Goal: Task Accomplishment & Management: Complete application form

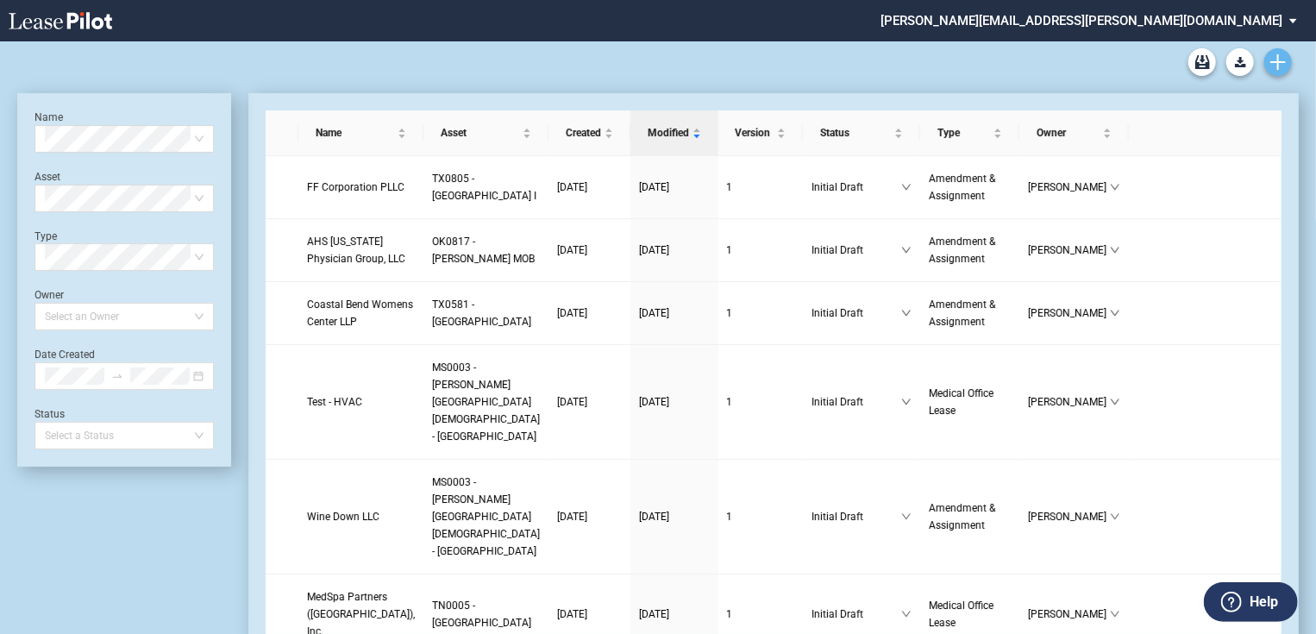
click at [1288, 63] on link "Create new document" at bounding box center [1278, 62] width 28 height 28
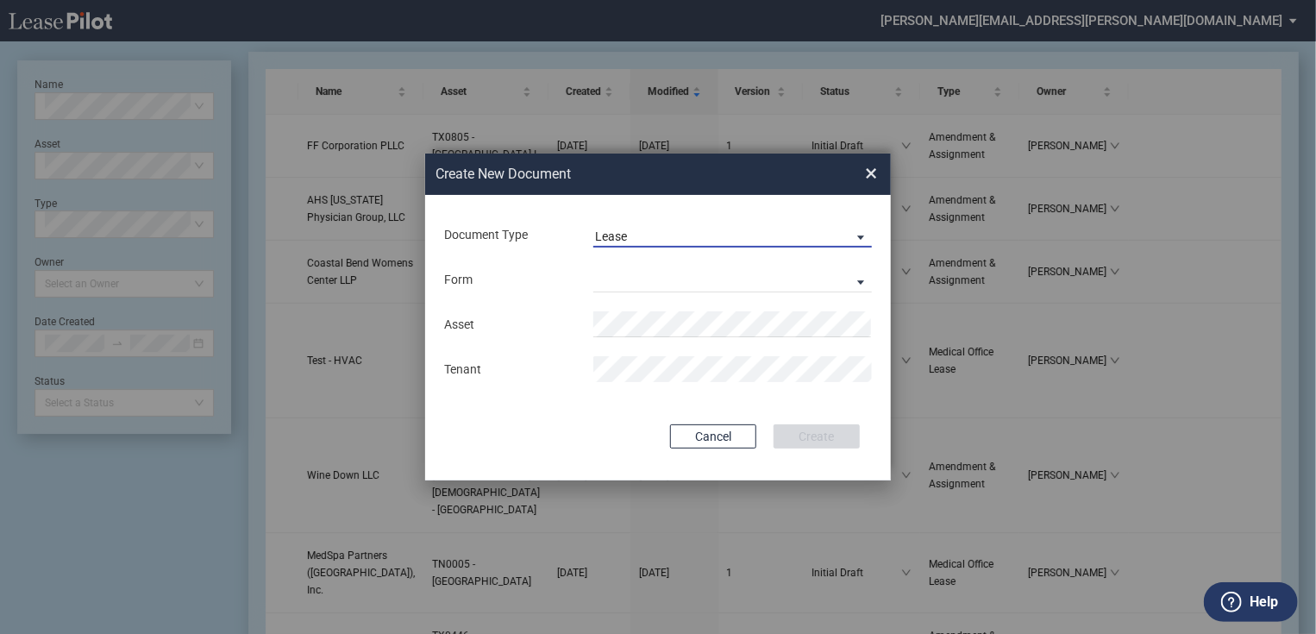
click at [831, 229] on span "Lease" at bounding box center [719, 237] width 248 height 17
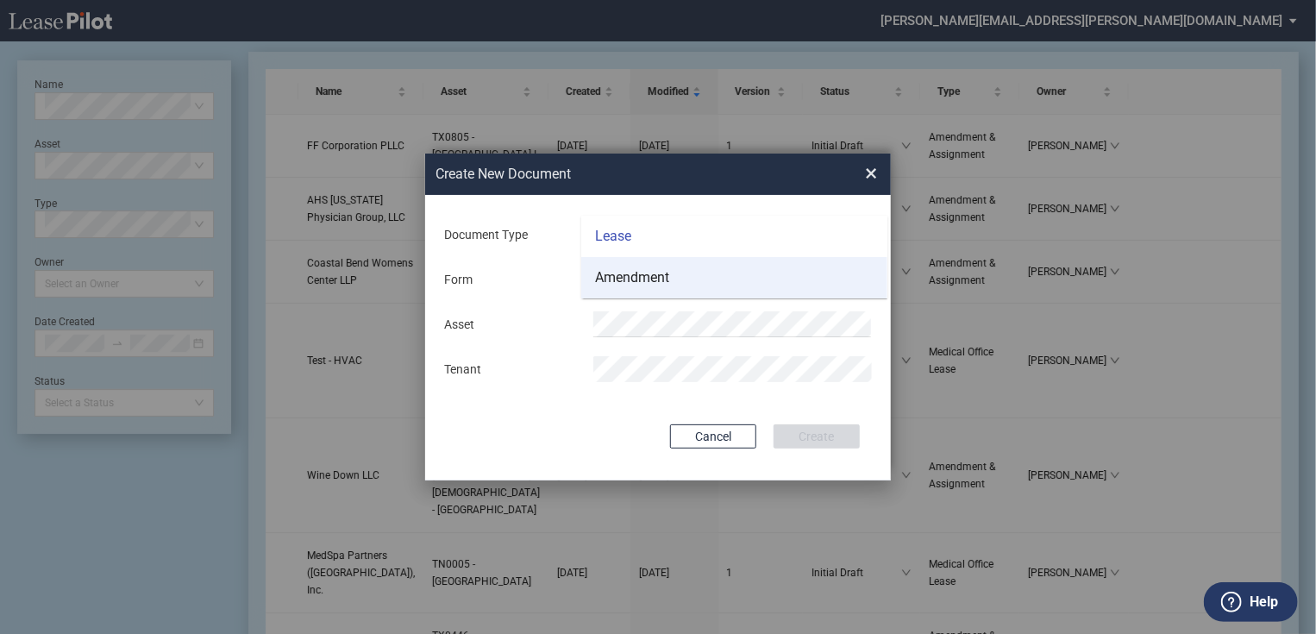
click at [676, 267] on md-option "Amendment" at bounding box center [734, 277] width 306 height 41
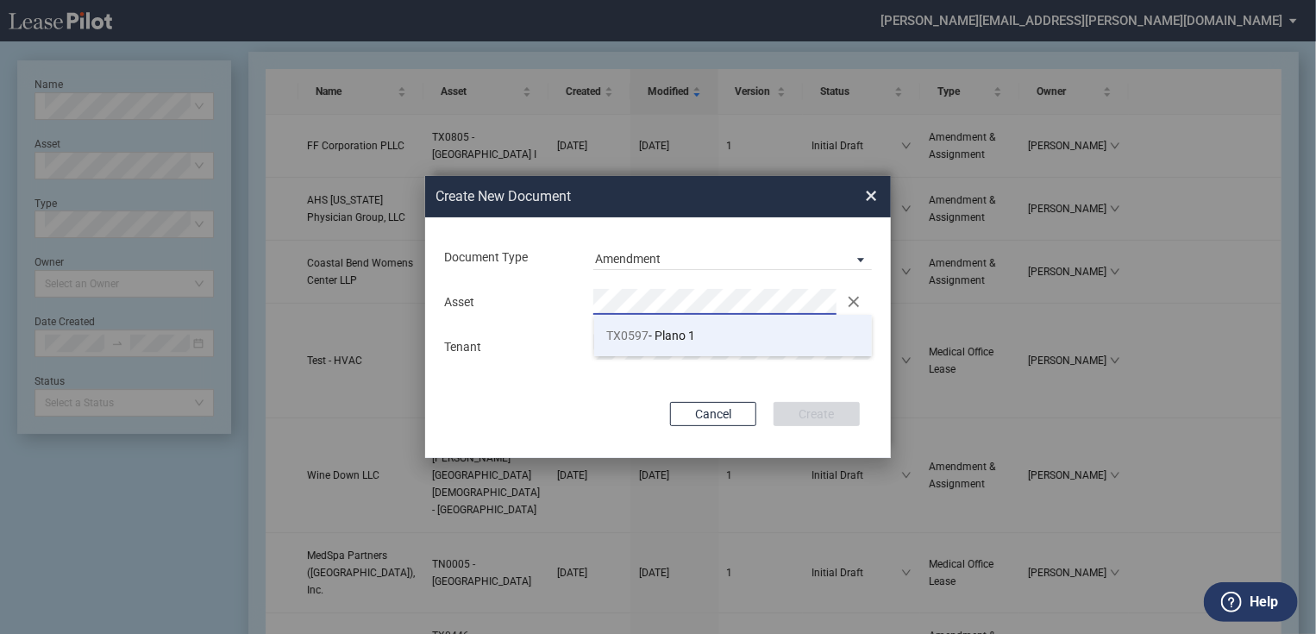
click at [720, 335] on li "TX0597 - Plano 1" at bounding box center [733, 335] width 279 height 41
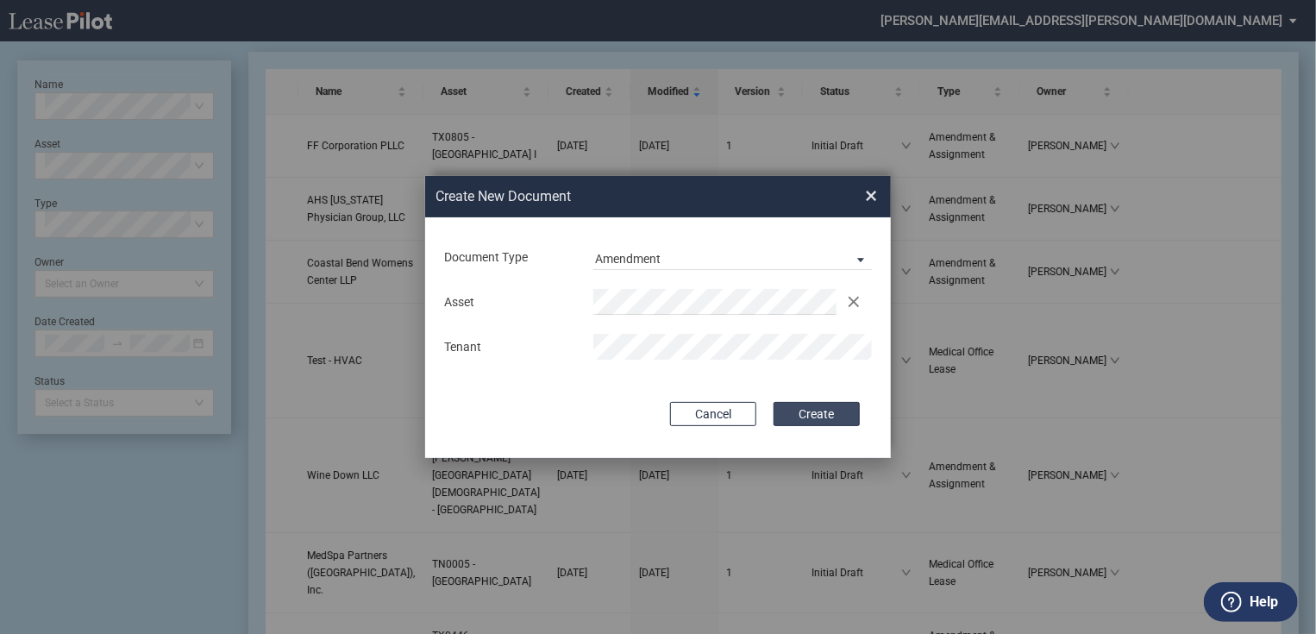
click at [793, 424] on button "Create" at bounding box center [817, 414] width 86 height 24
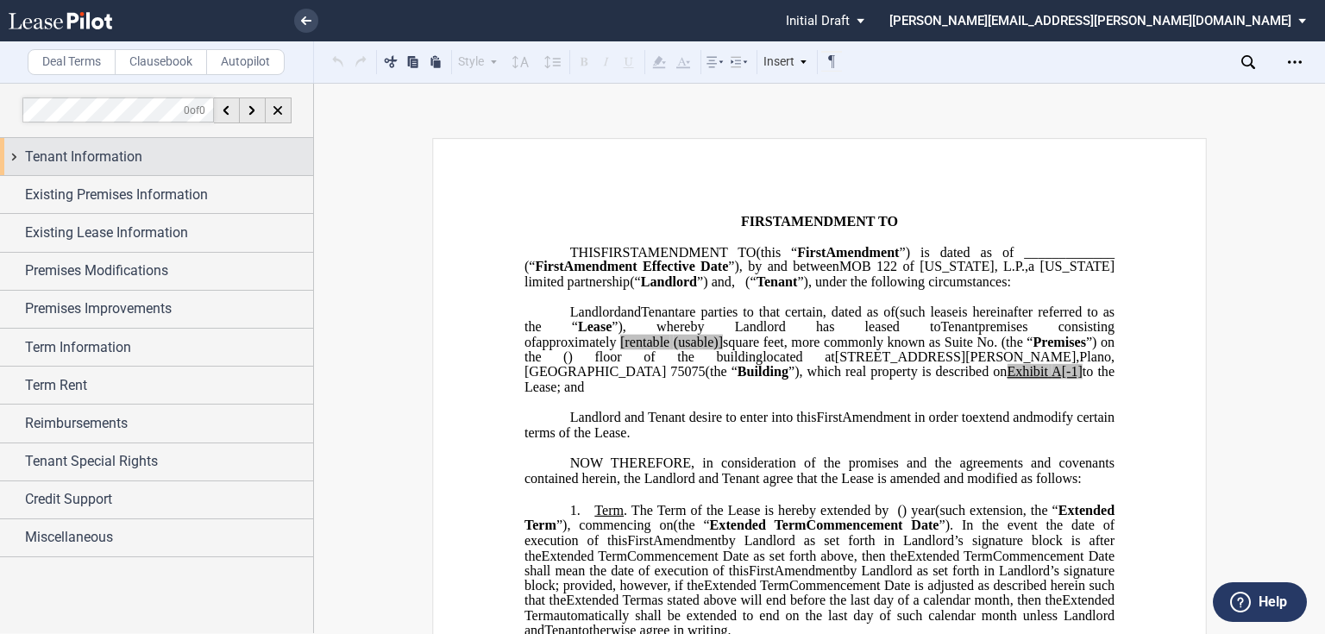
click at [160, 160] on div "Tenant Information" at bounding box center [169, 157] width 288 height 21
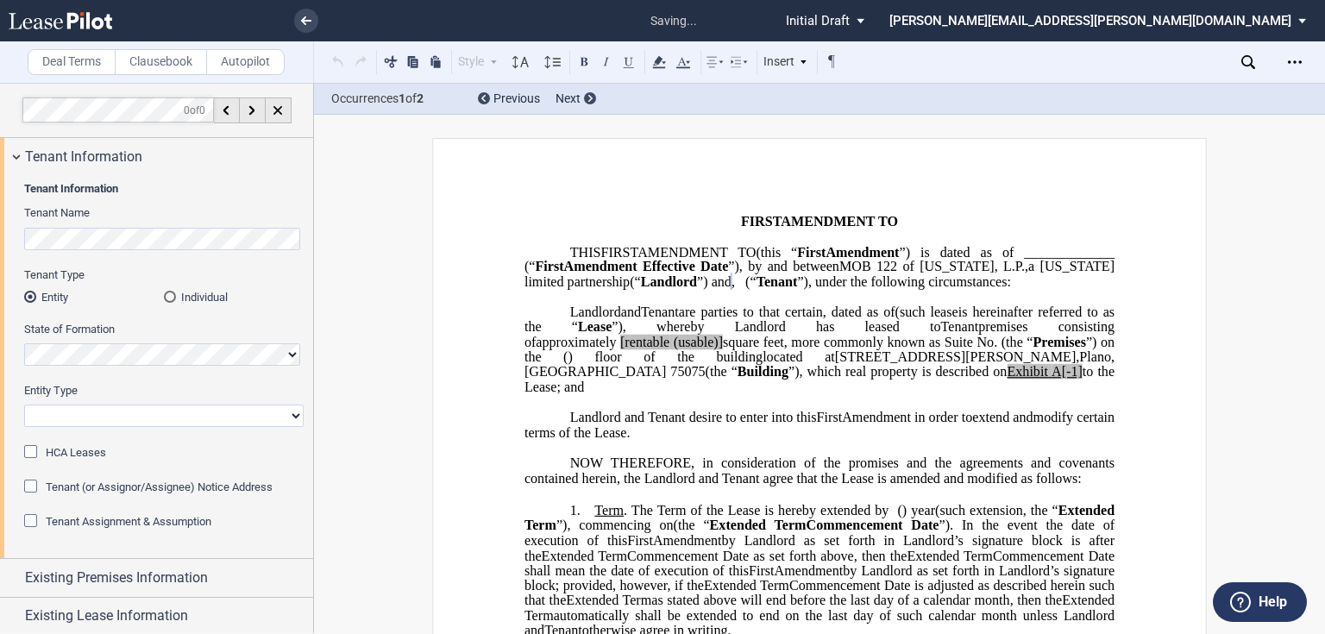
click at [778, 518] on span ". The Term of the Lease is hereby extended by" at bounding box center [756, 511] width 265 height 16
click at [71, 422] on select "Corporation Limited Liability Company General Partnership Limited Partnership O…" at bounding box center [163, 415] width 279 height 22
select select "Other"
click at [24, 404] on select "Corporation Limited Liability Company General Partnership Limited Partnership O…" at bounding box center [163, 415] width 279 height 22
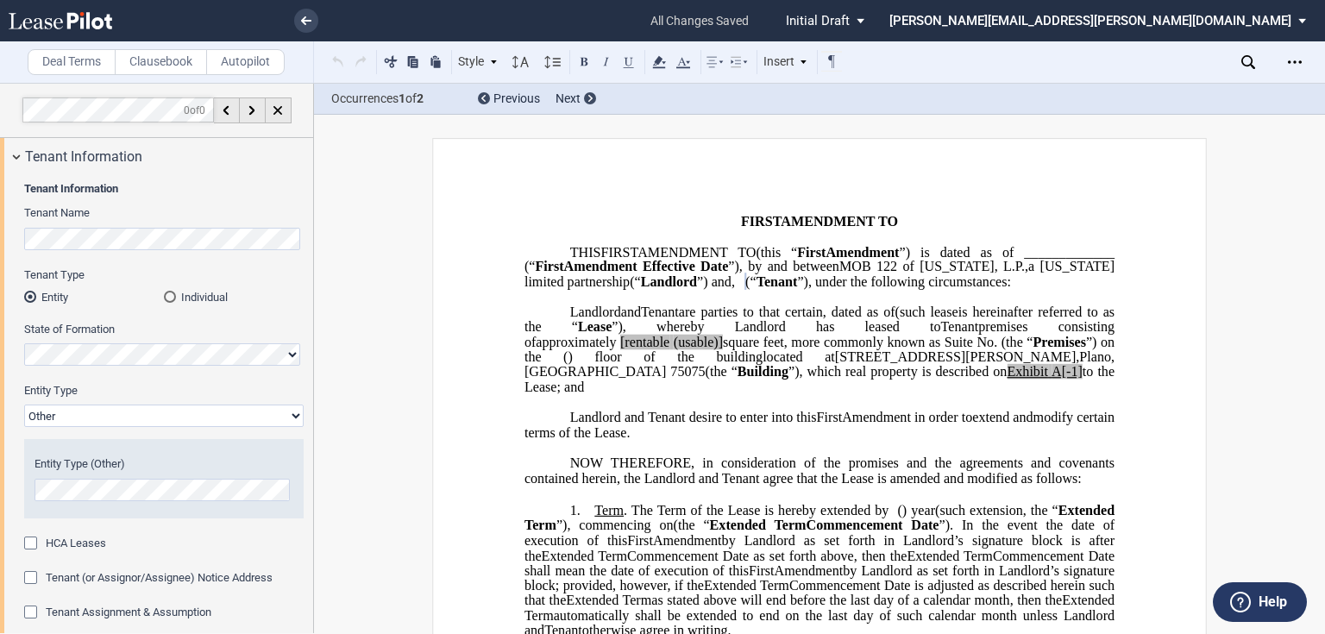
click at [193, 539] on div "HCA Leases" at bounding box center [163, 544] width 279 height 17
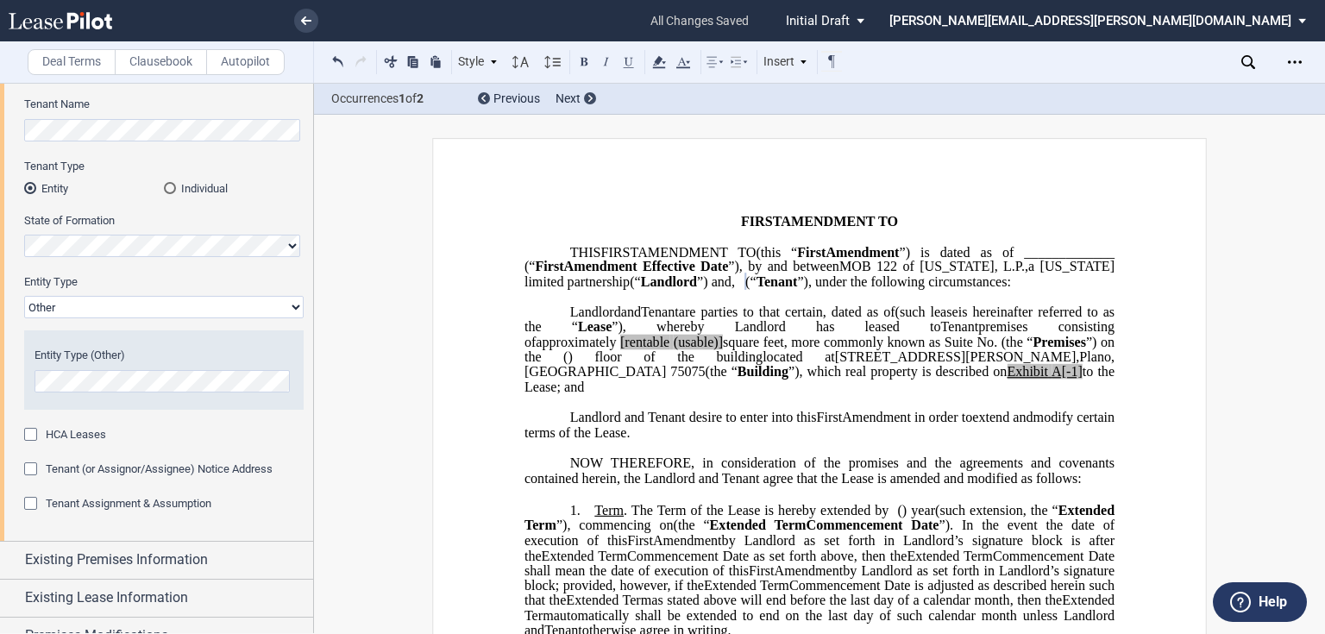
scroll to position [138, 0]
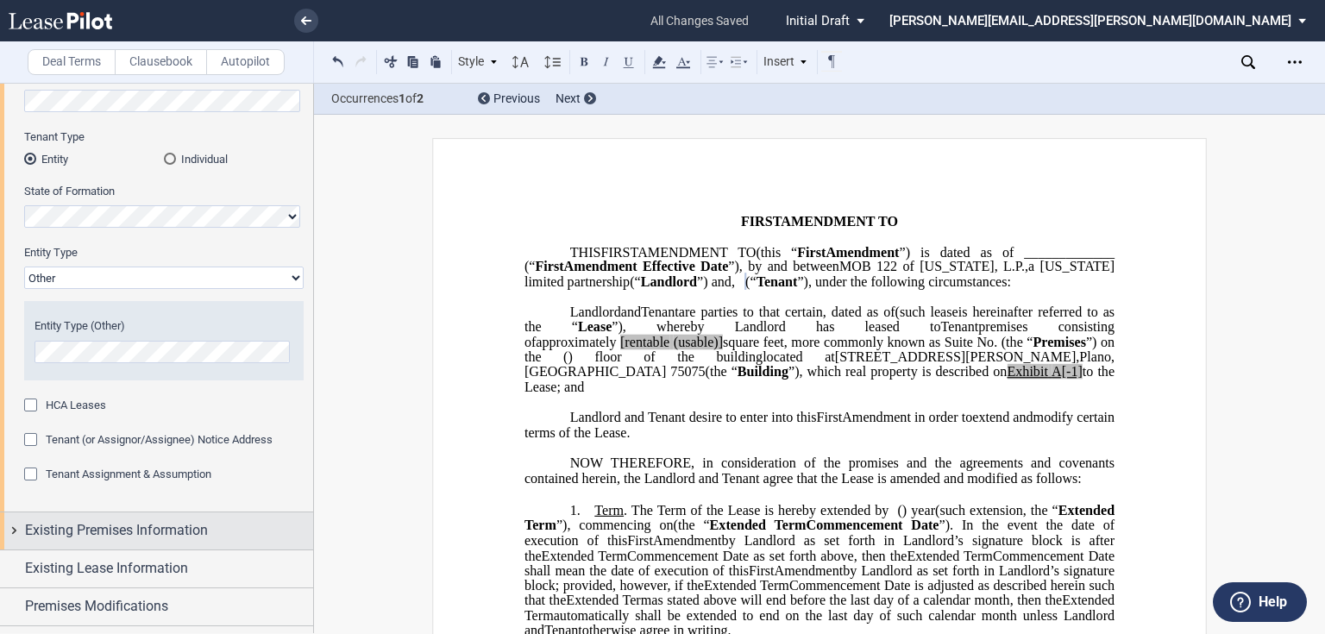
click at [110, 547] on div "Existing Premises Information" at bounding box center [156, 530] width 313 height 37
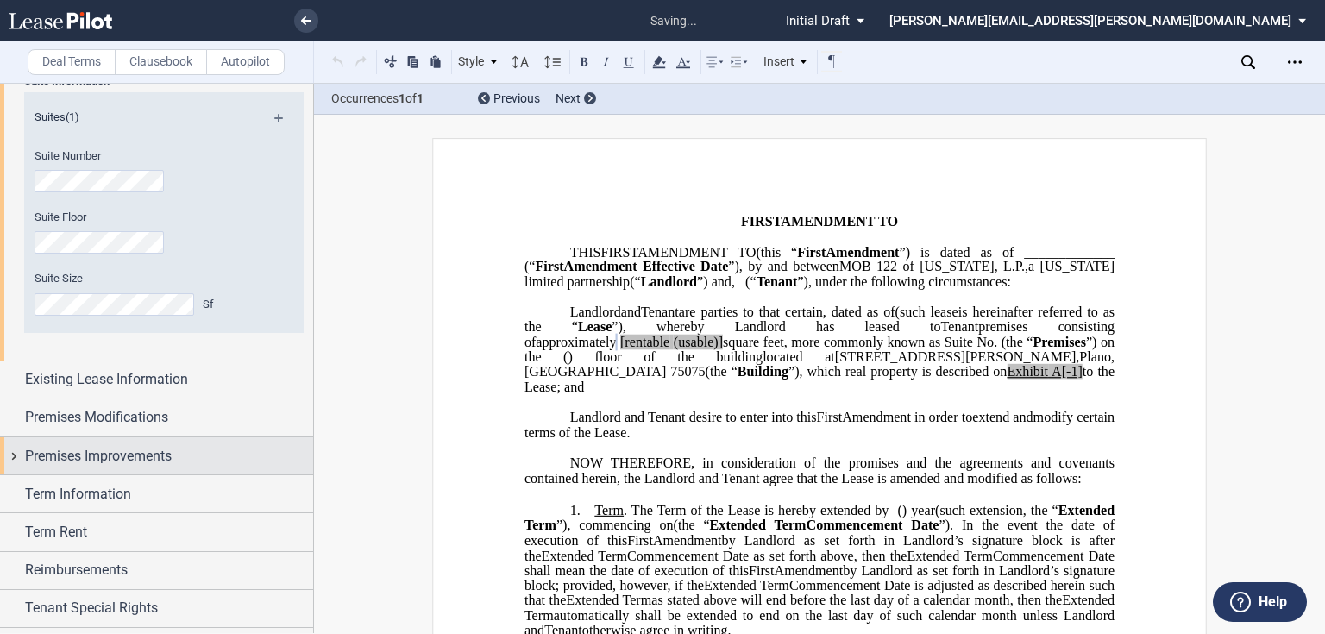
scroll to position [621, 0]
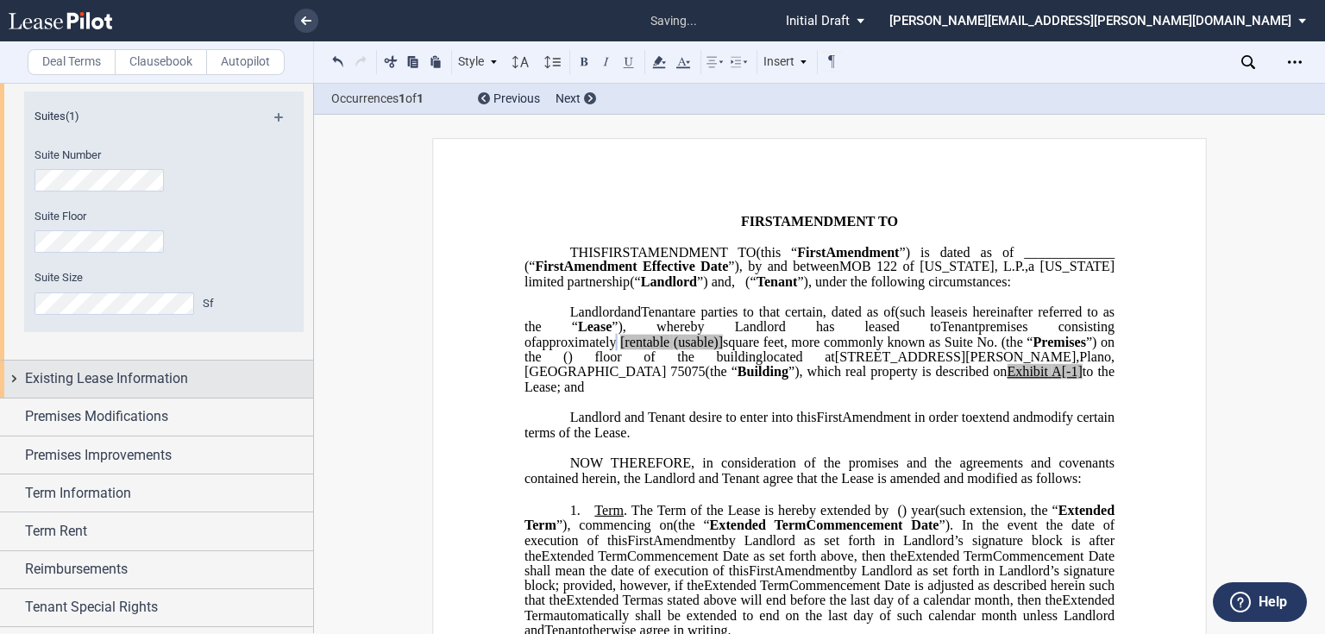
click at [176, 388] on div "Existing Lease Information" at bounding box center [156, 379] width 313 height 37
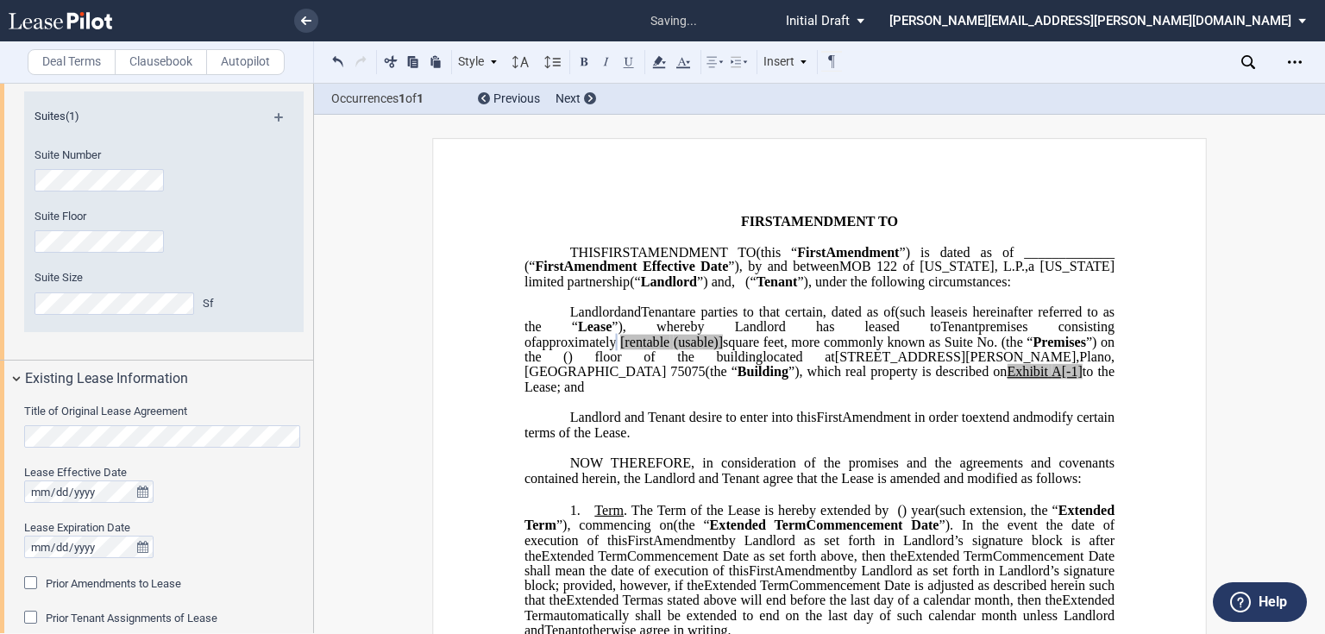
scroll to position [690, 0]
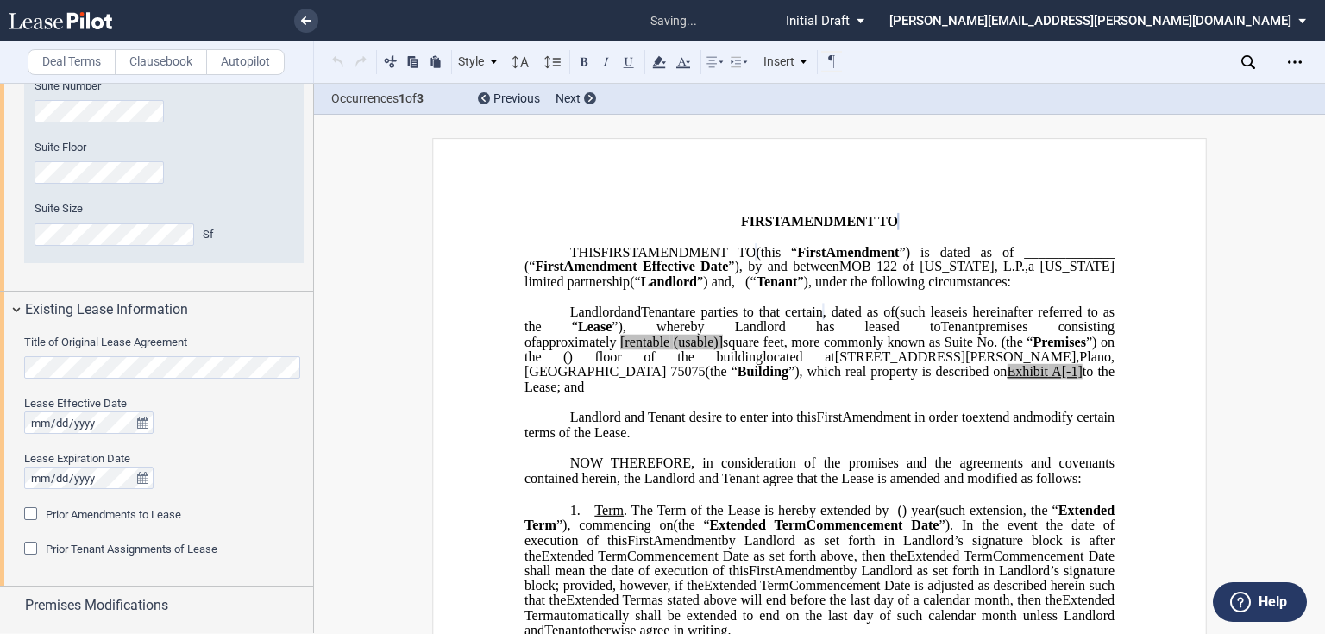
click at [235, 430] on div at bounding box center [163, 422] width 279 height 22
click at [135, 420] on button "true" at bounding box center [143, 422] width 22 height 22
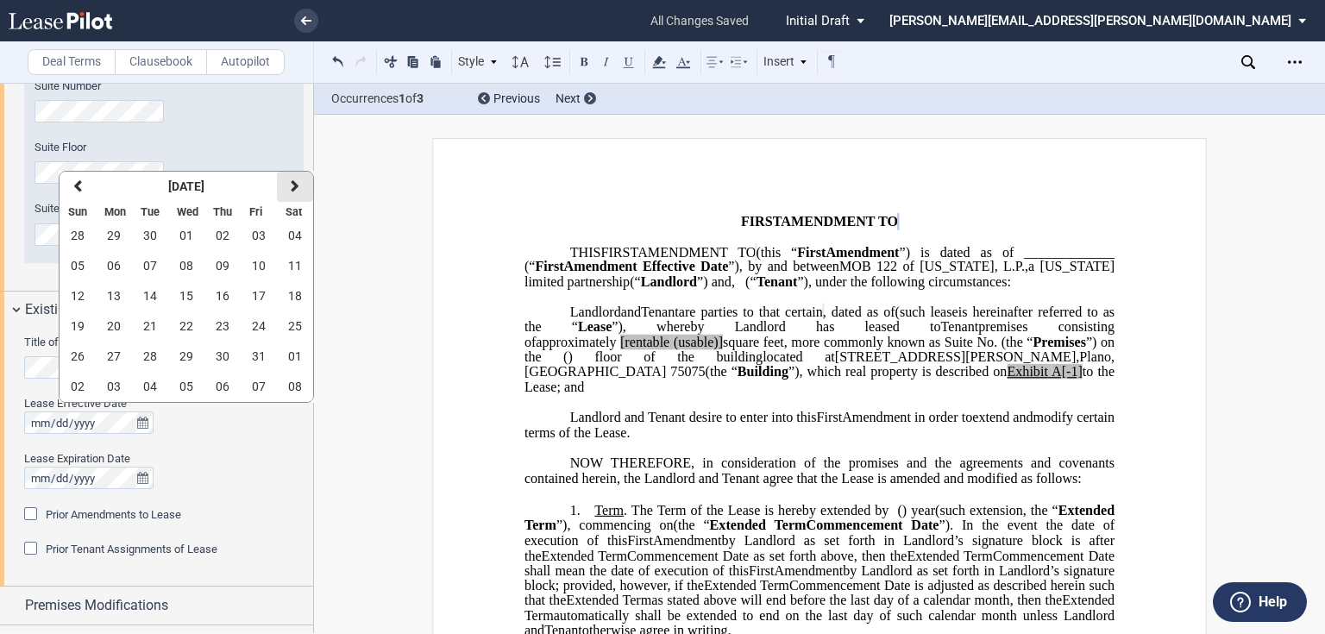
click at [298, 195] on button "next" at bounding box center [295, 187] width 36 height 30
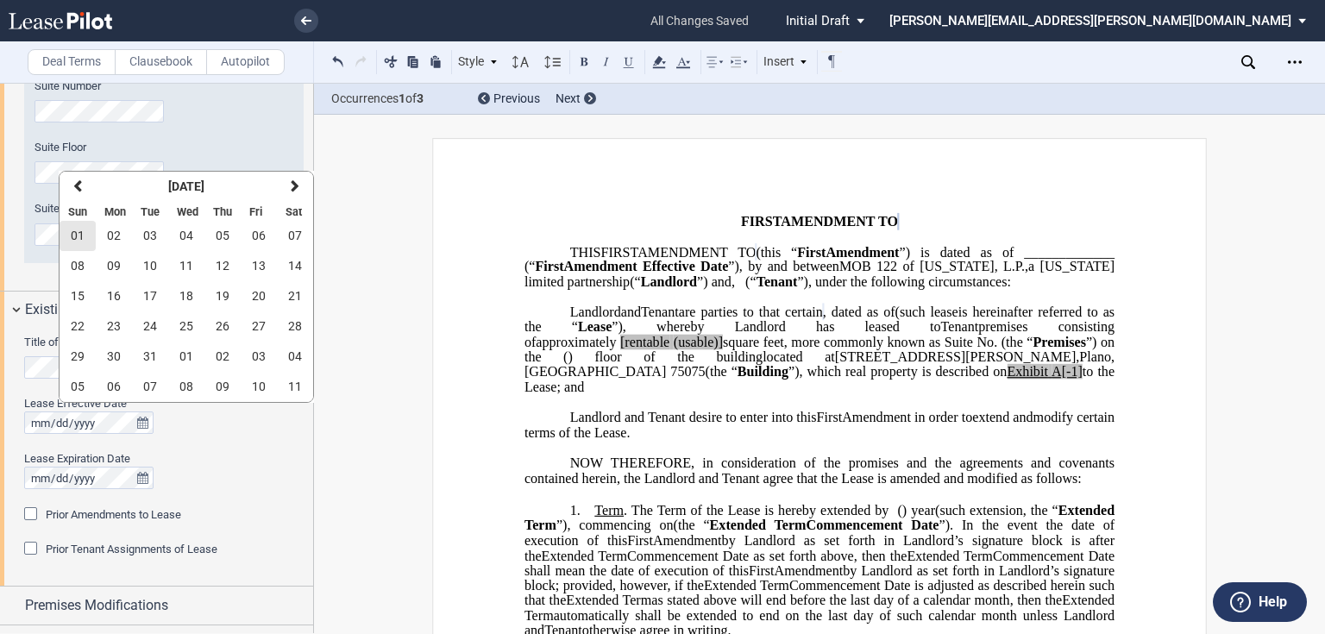
click at [85, 238] on button "01" at bounding box center [78, 236] width 36 height 30
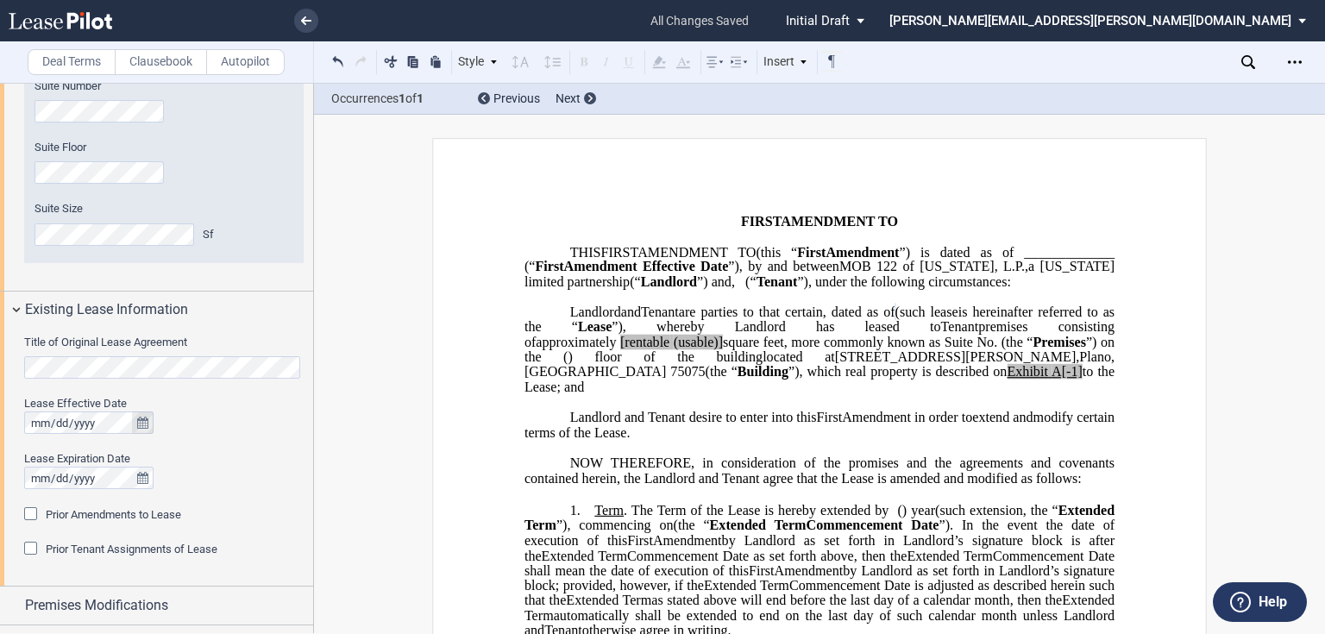
click at [145, 424] on icon "true" at bounding box center [142, 423] width 11 height 12
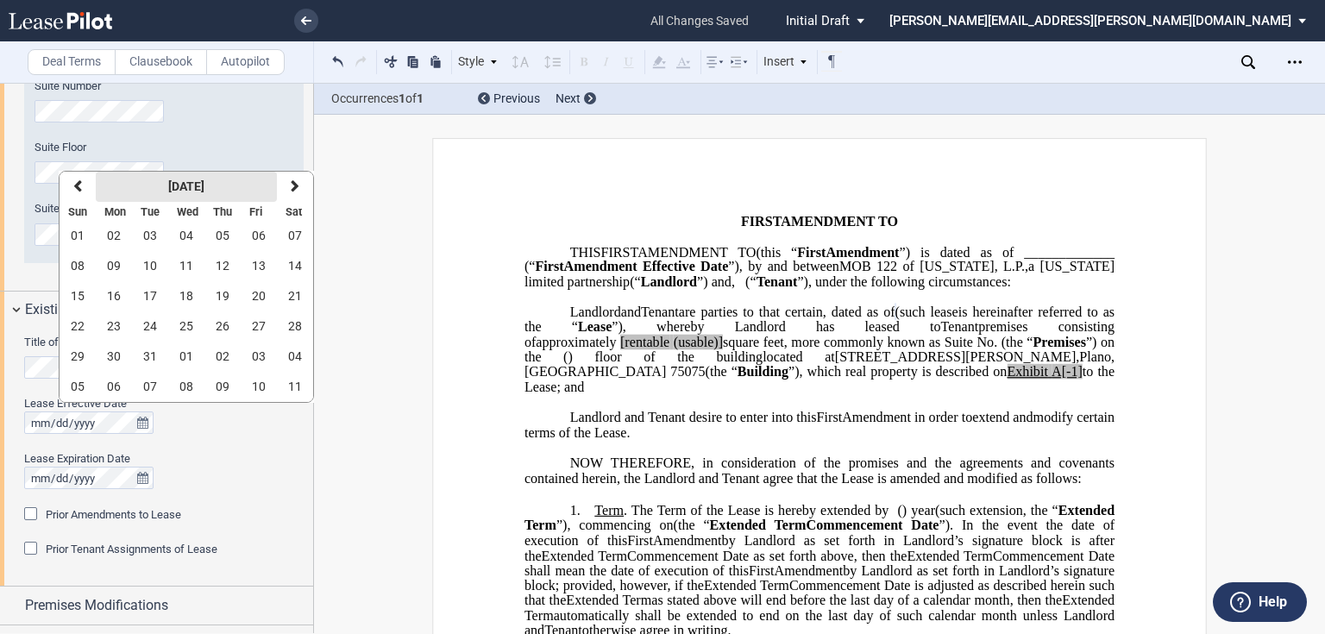
click at [185, 178] on button "[DATE]" at bounding box center [186, 187] width 181 height 30
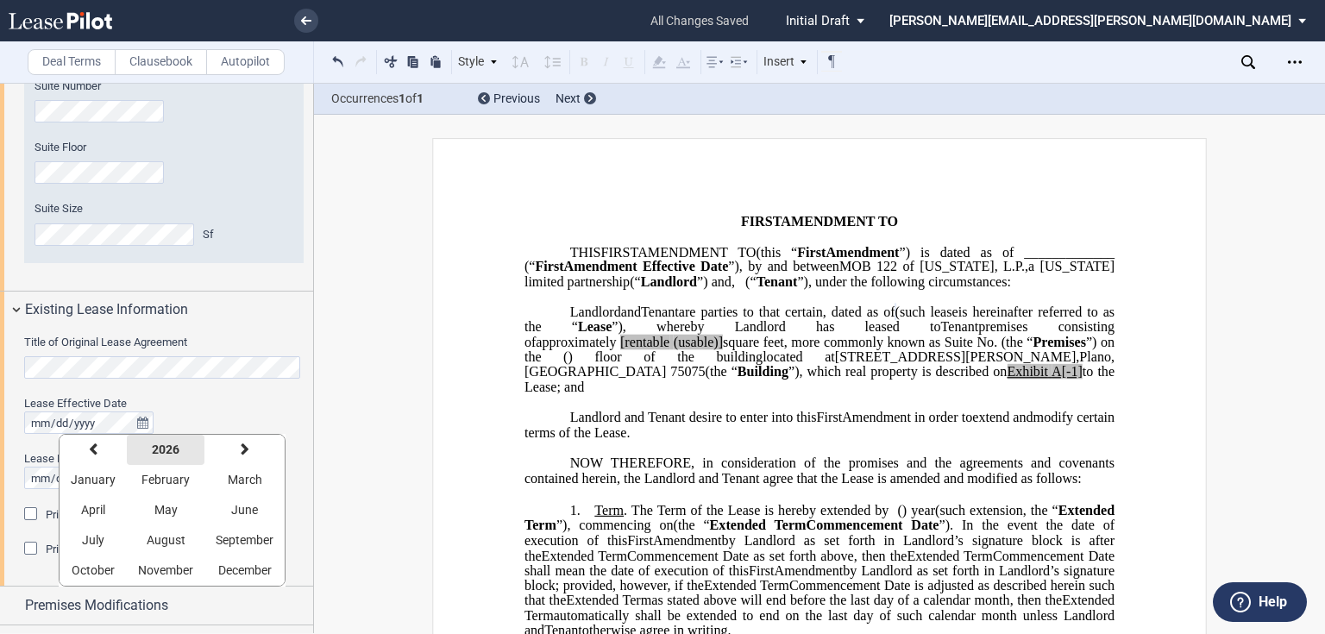
click at [162, 453] on strong "2026" at bounding box center [166, 449] width 28 height 14
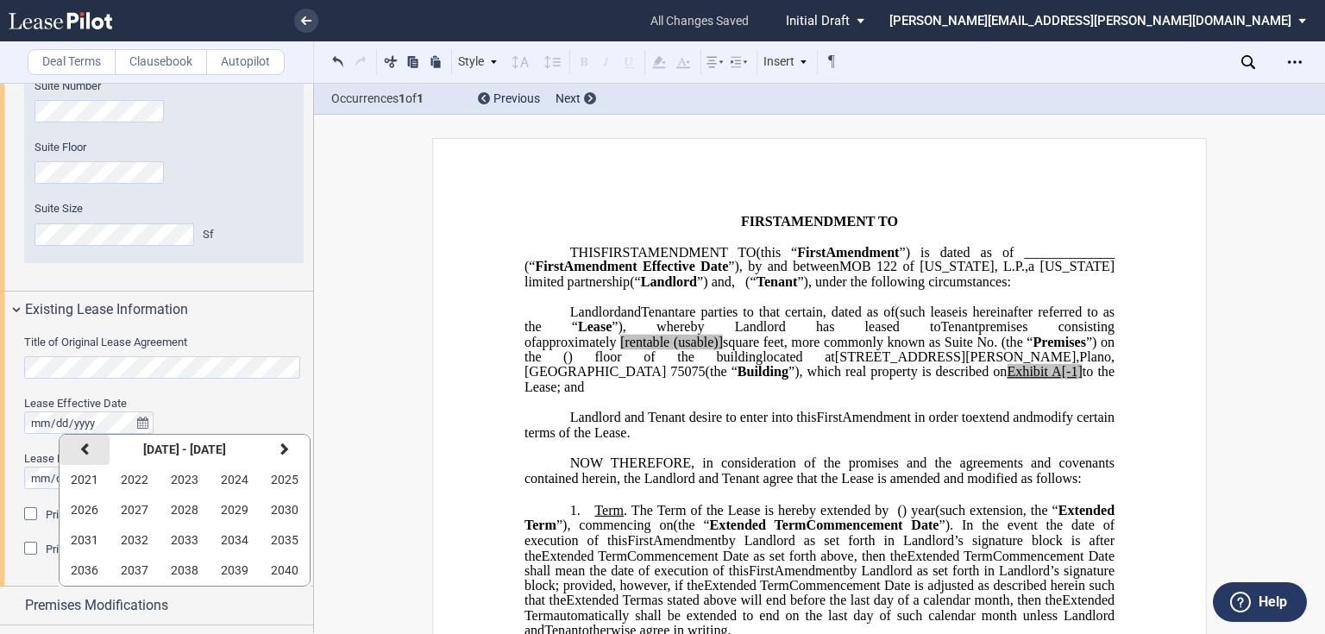
click at [86, 455] on icon "button" at bounding box center [84, 449] width 9 height 14
click at [186, 536] on span "2013" at bounding box center [185, 540] width 28 height 14
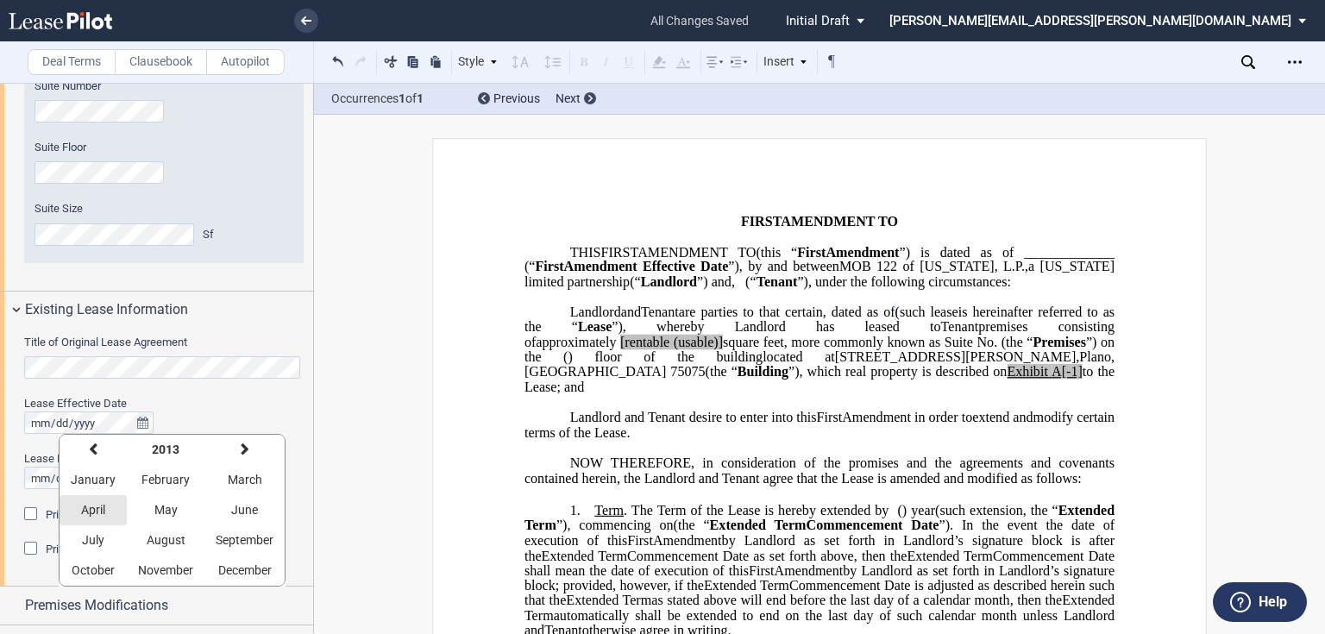
click at [98, 505] on span "April" at bounding box center [93, 510] width 24 height 14
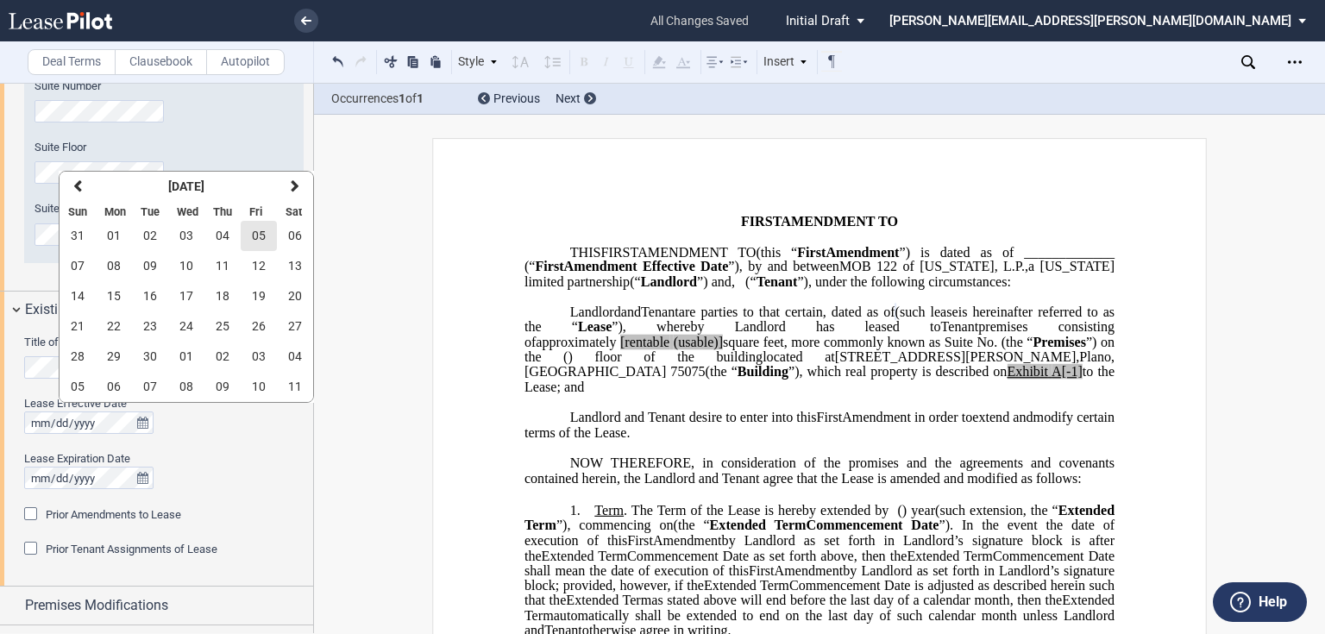
click at [248, 237] on button "05" at bounding box center [259, 236] width 36 height 30
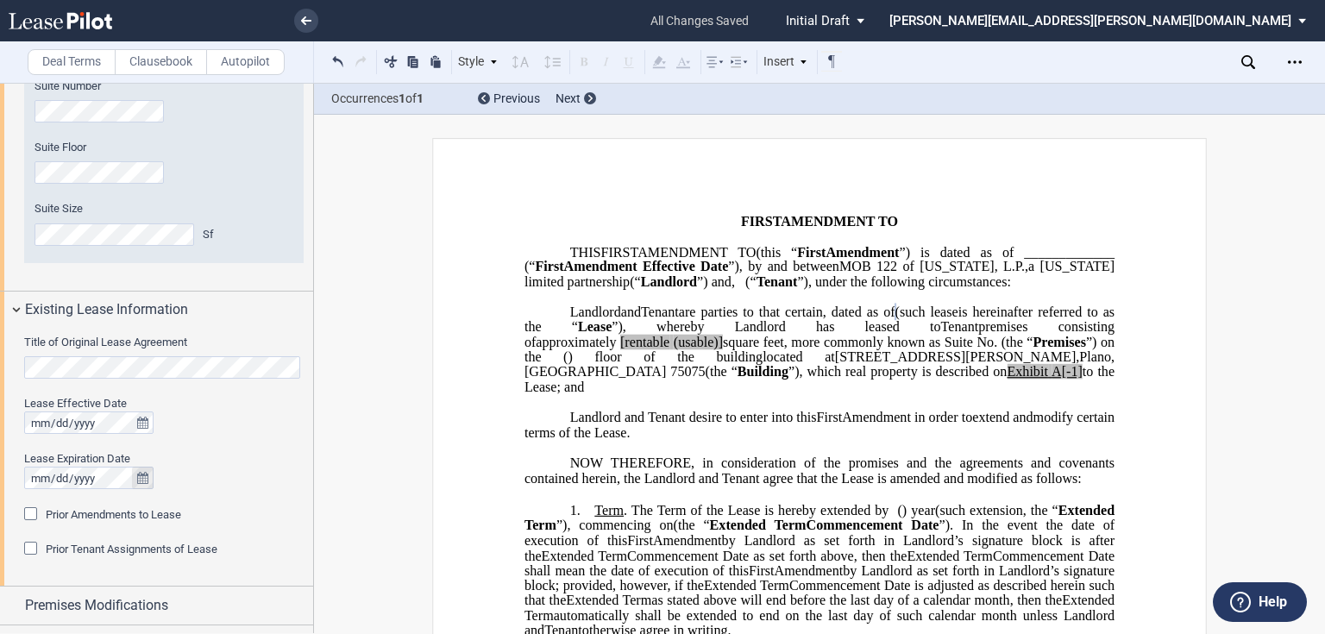
click at [141, 480] on icon "true" at bounding box center [142, 478] width 11 height 12
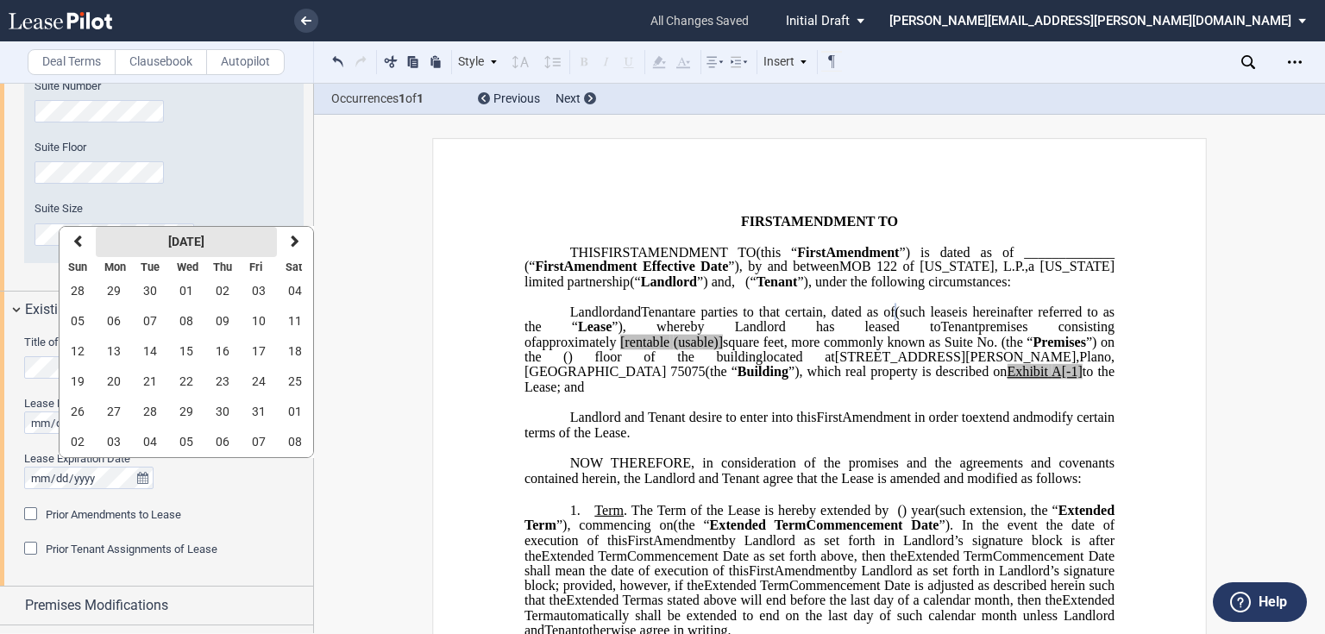
click at [183, 231] on button "[DATE]" at bounding box center [186, 242] width 181 height 30
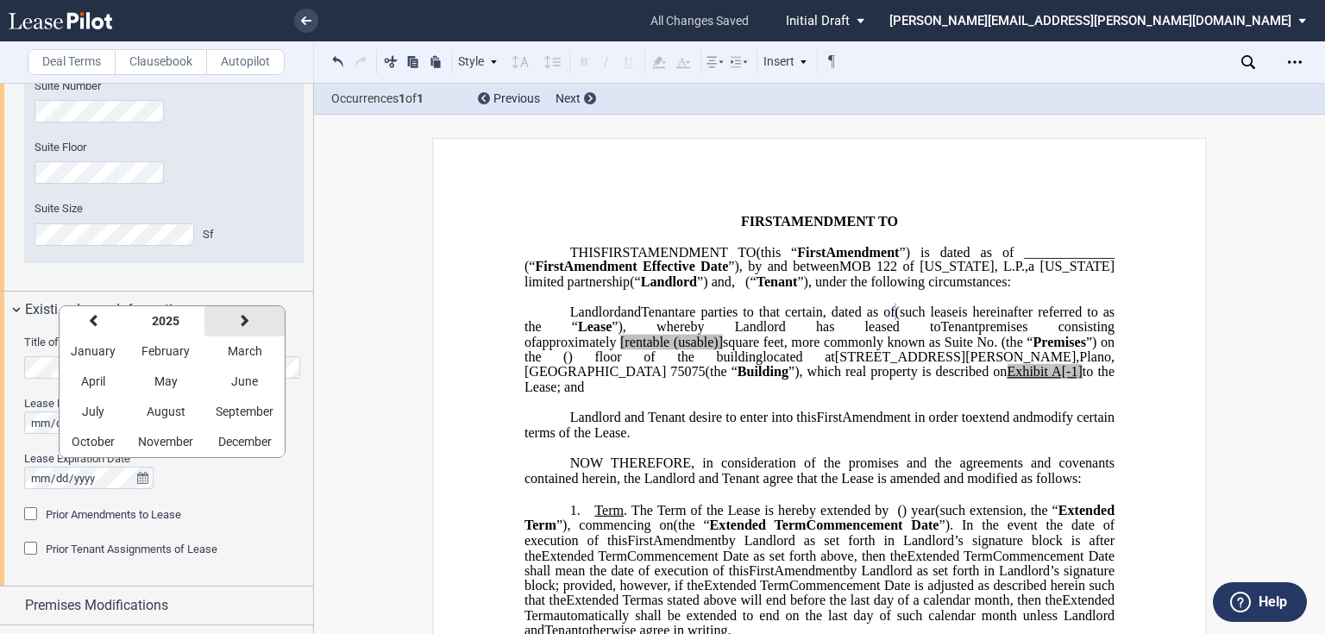
click at [241, 321] on icon "button" at bounding box center [245, 321] width 9 height 14
click at [134, 352] on button "February" at bounding box center [166, 351] width 78 height 30
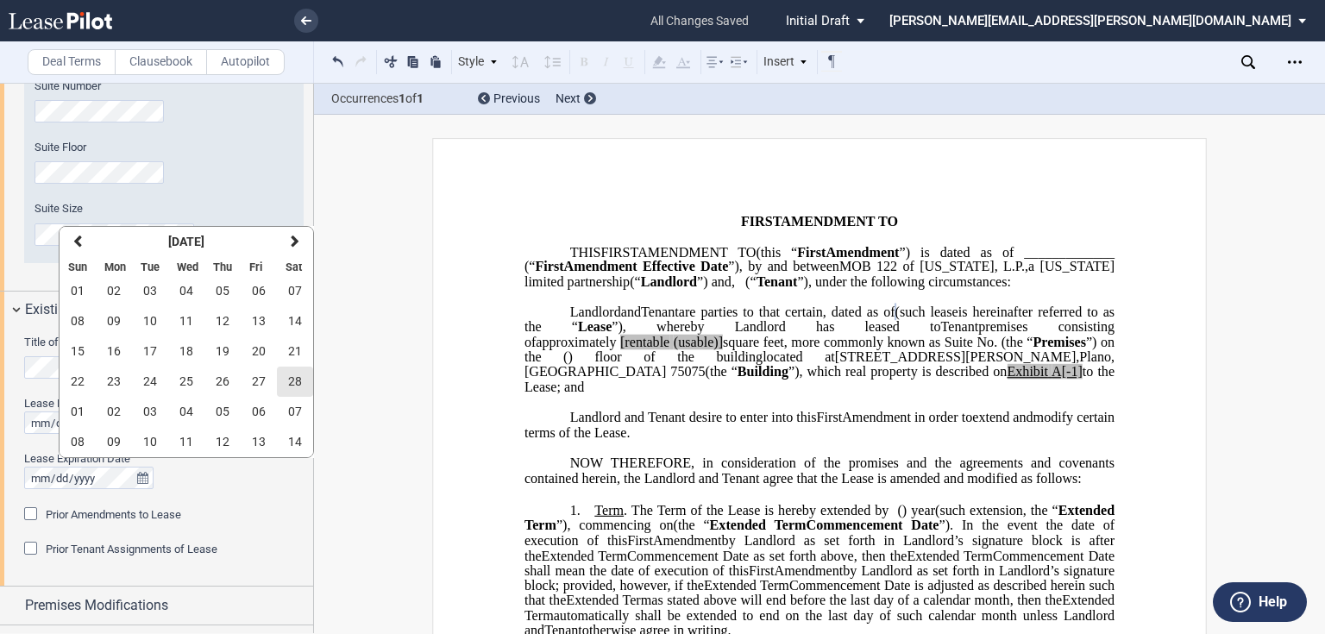
click at [284, 373] on button "28" at bounding box center [295, 382] width 36 height 30
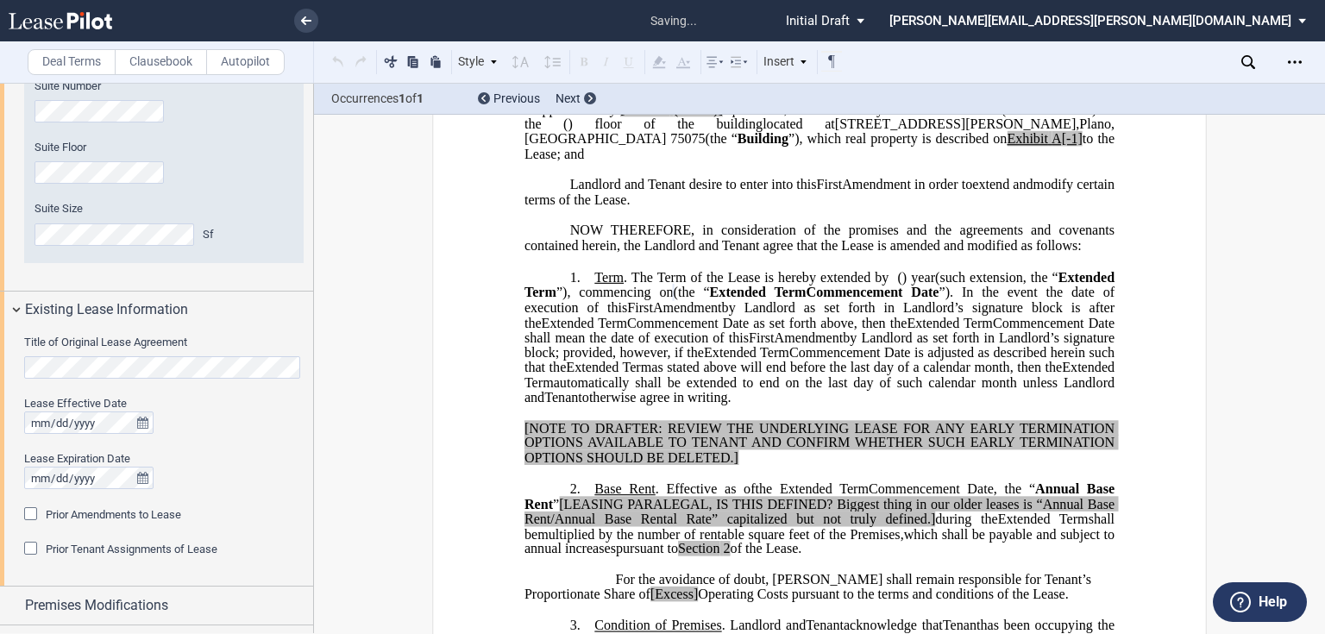
scroll to position [235, 0]
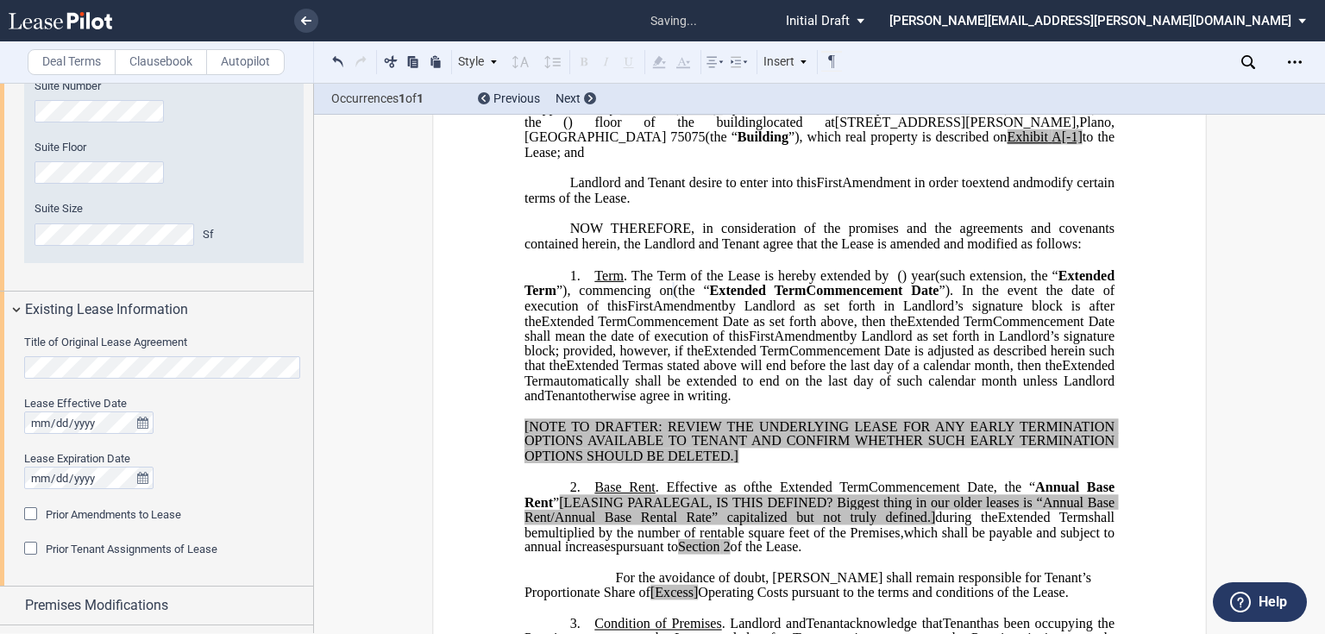
click at [90, 518] on span "Prior Amendments to Lease" at bounding box center [113, 514] width 135 height 13
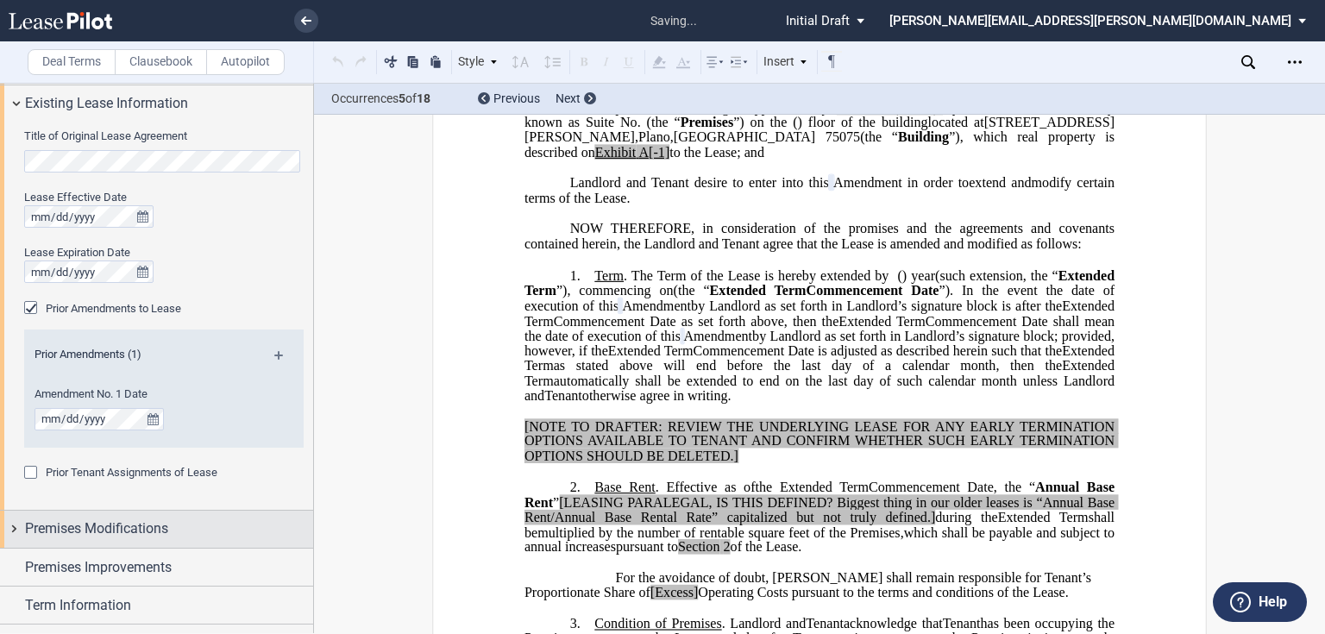
scroll to position [897, 0]
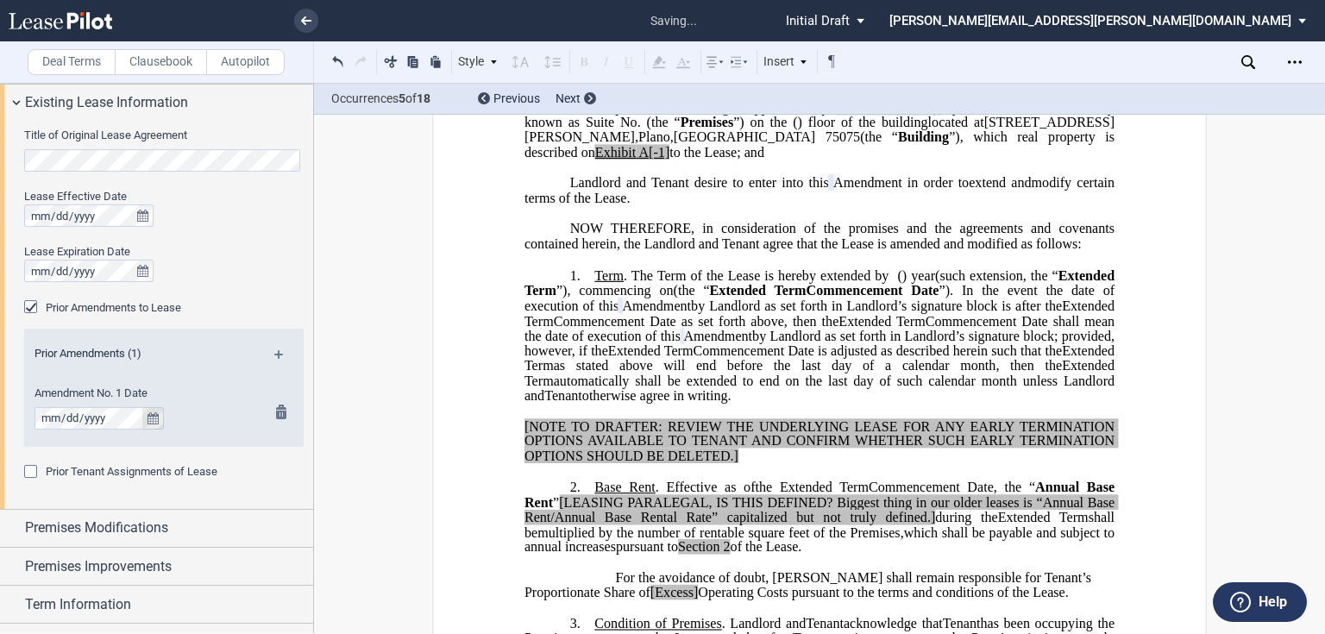
click at [148, 412] on icon "true" at bounding box center [152, 418] width 11 height 12
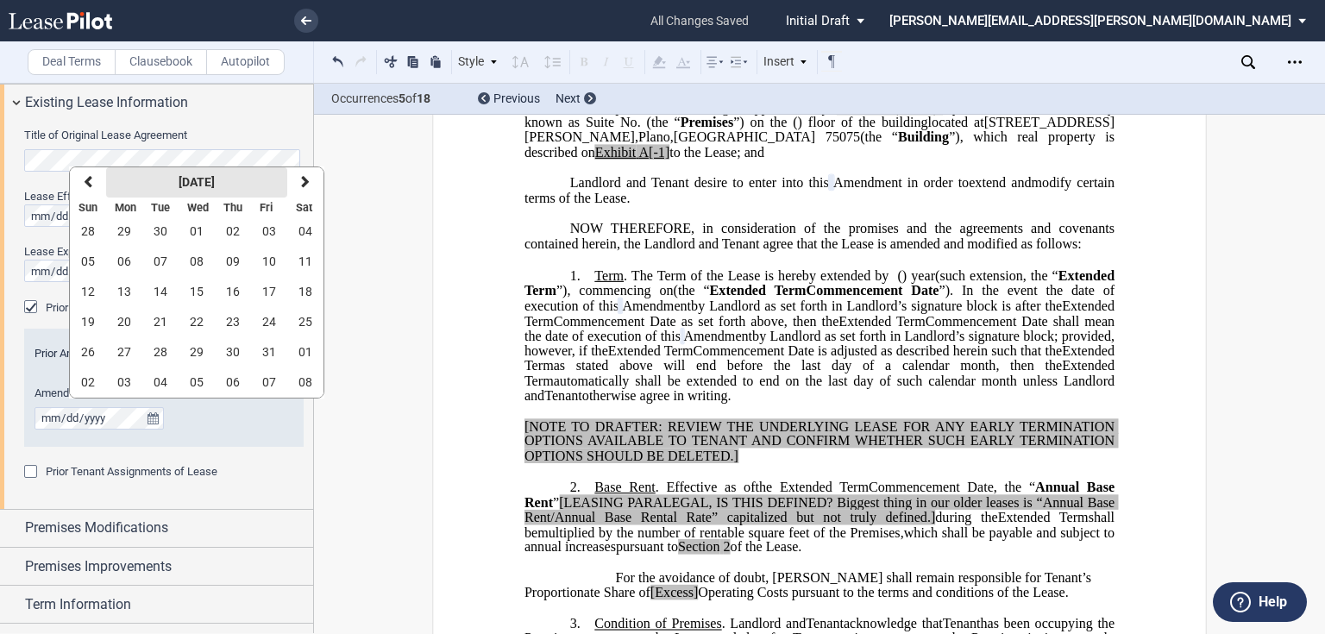
click at [186, 193] on button "[DATE]" at bounding box center [196, 182] width 181 height 30
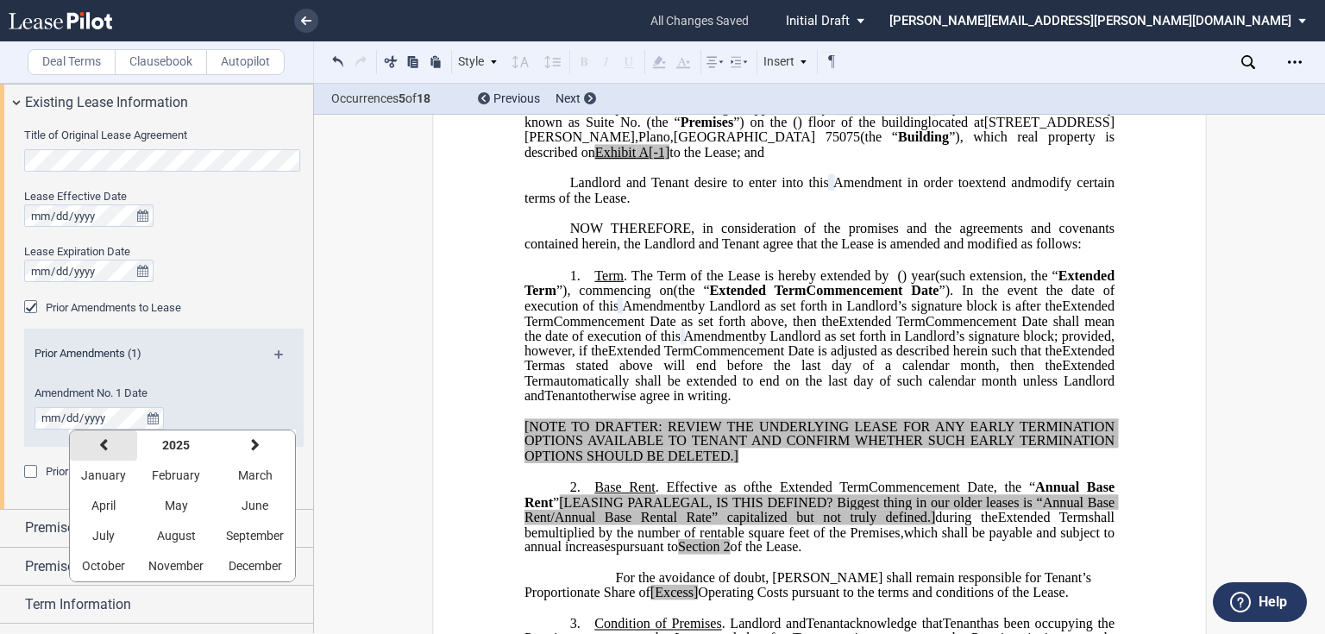
click at [103, 447] on icon "button" at bounding box center [103, 445] width 9 height 14
click at [170, 451] on strong "2024" at bounding box center [176, 445] width 28 height 14
click at [103, 447] on button "previous" at bounding box center [95, 445] width 50 height 30
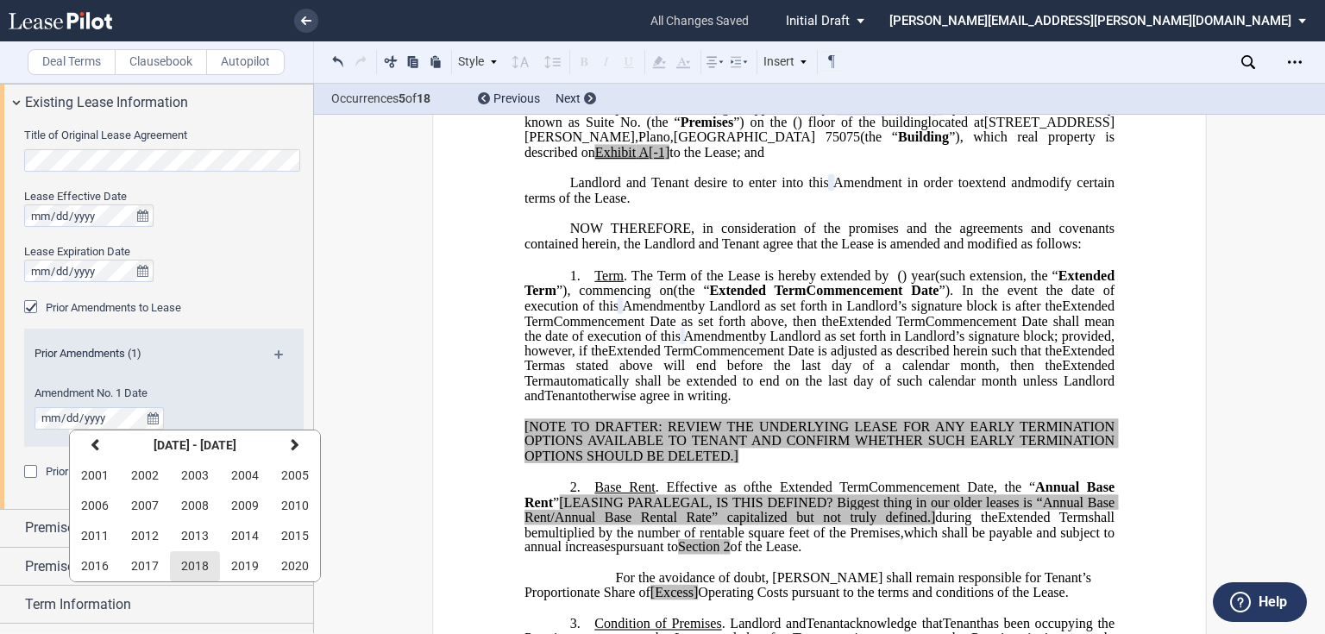
click at [191, 565] on span "2018" at bounding box center [195, 566] width 28 height 14
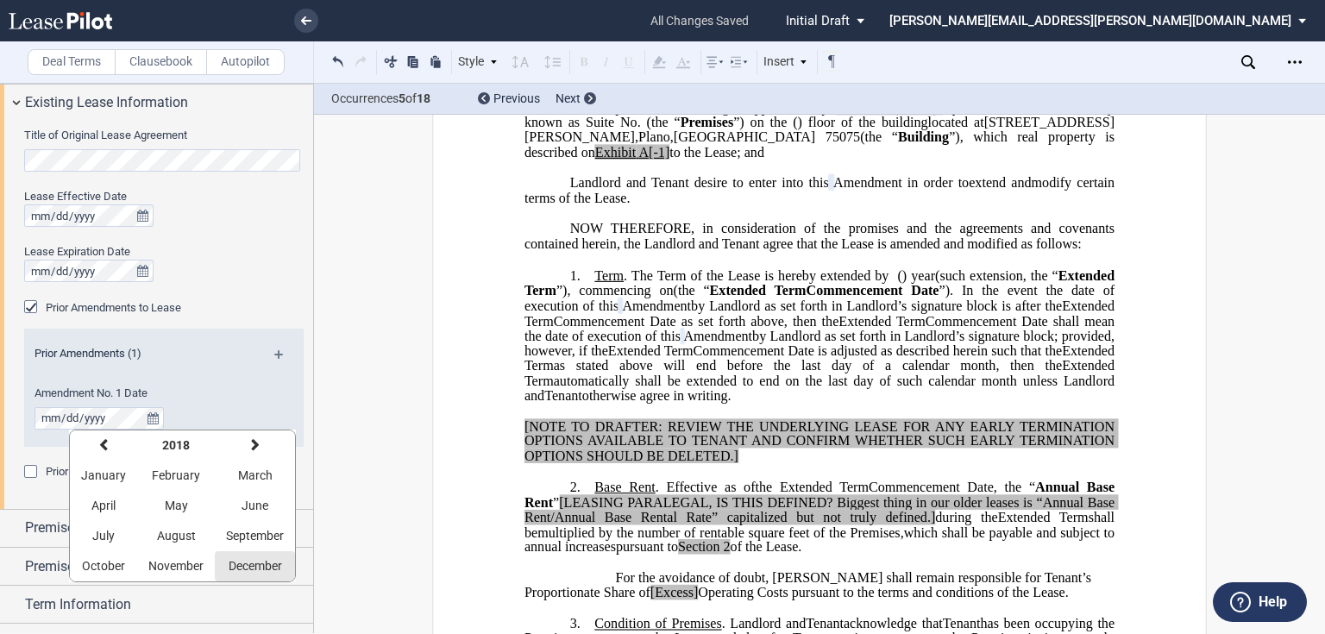
click at [247, 559] on span "December" at bounding box center [255, 566] width 53 height 14
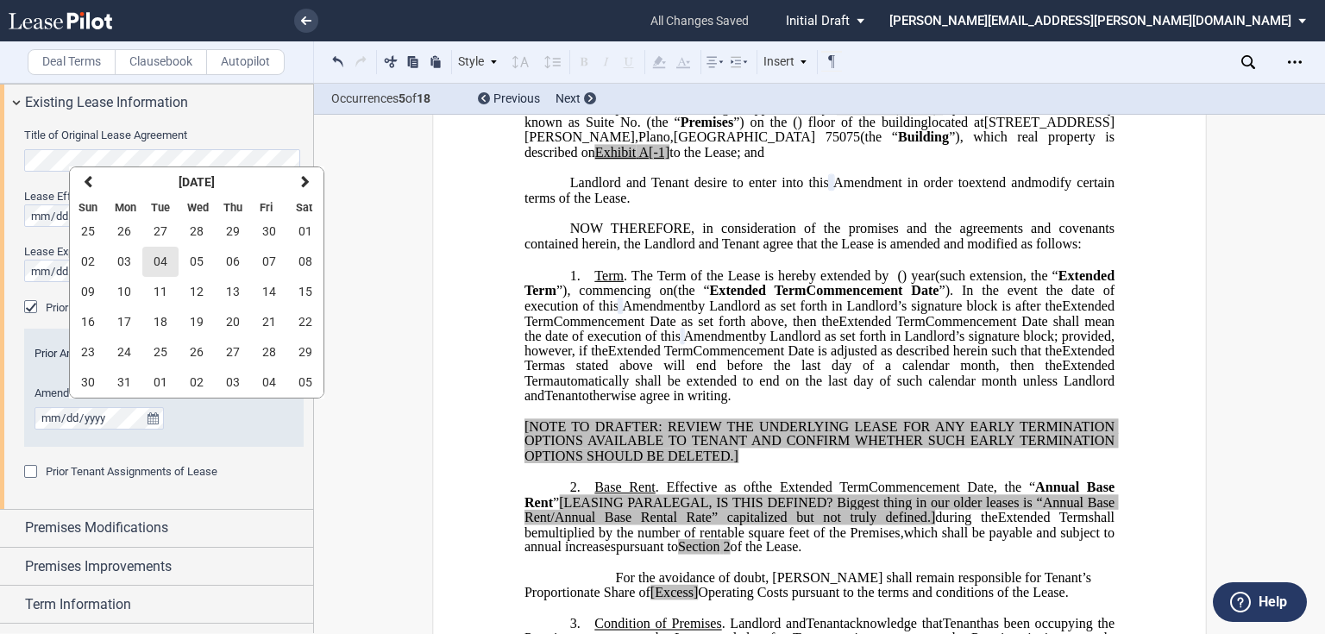
click at [147, 255] on button "04" at bounding box center [160, 262] width 36 height 30
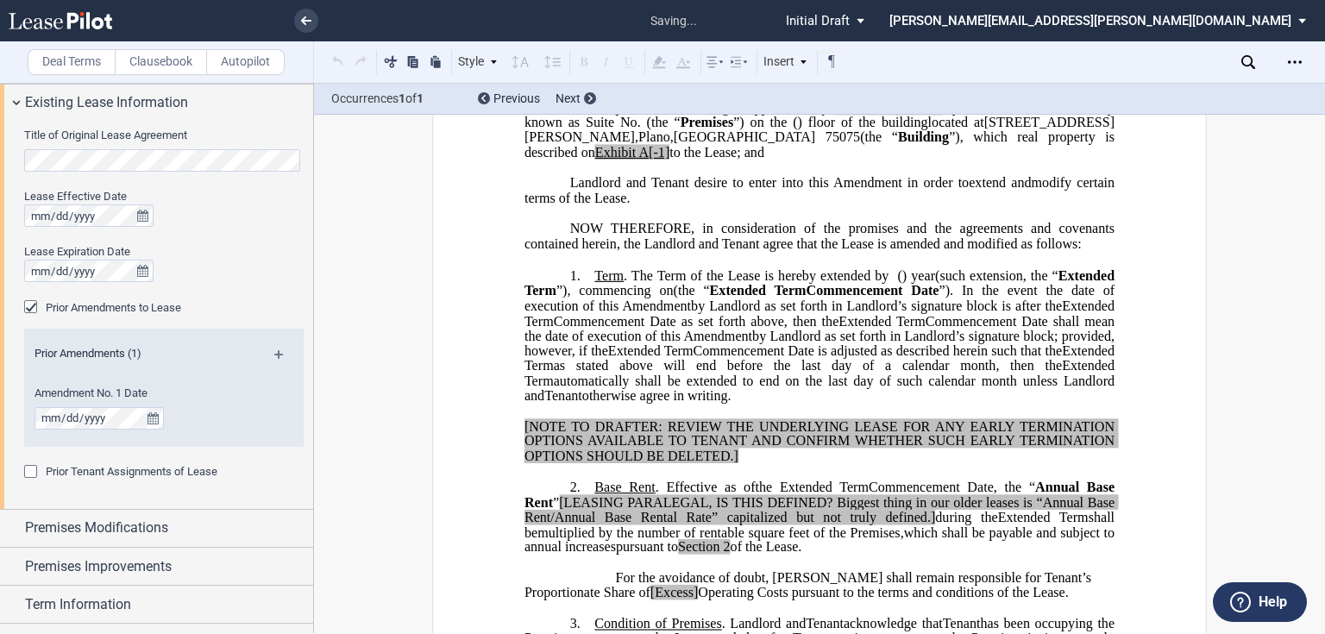
click at [225, 490] on div "Prior Tenant Assignments of Lease Prior Assignments (0)" at bounding box center [163, 481] width 279 height 34
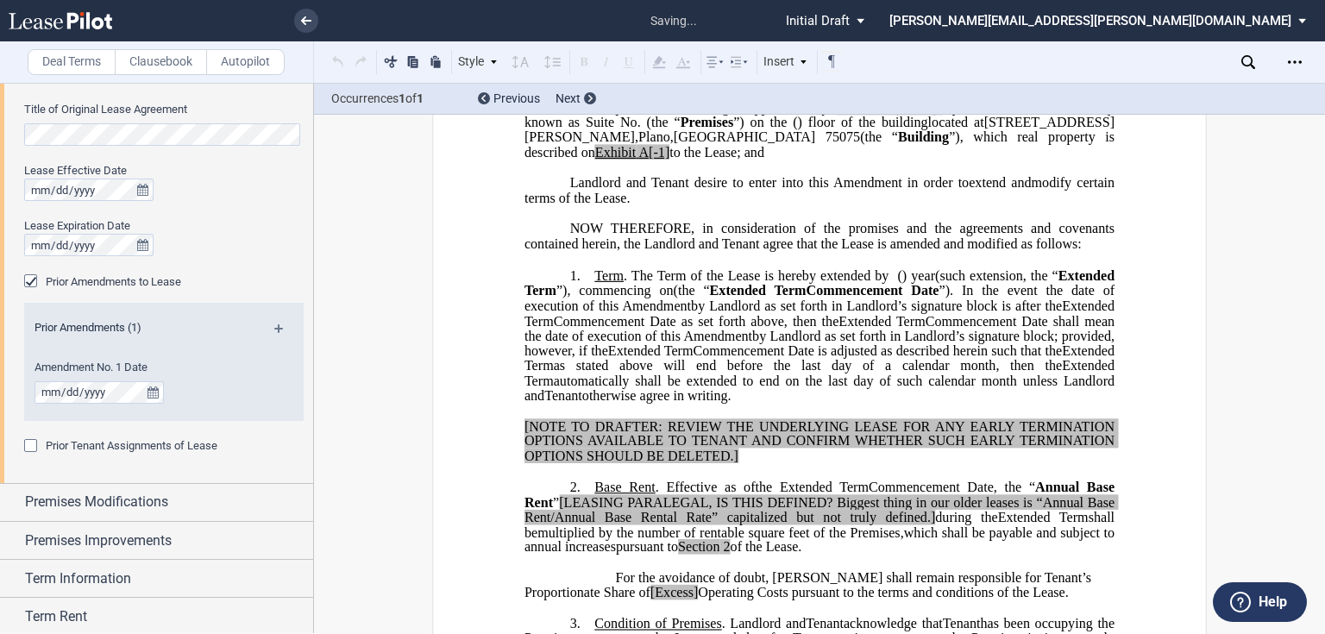
scroll to position [966, 0]
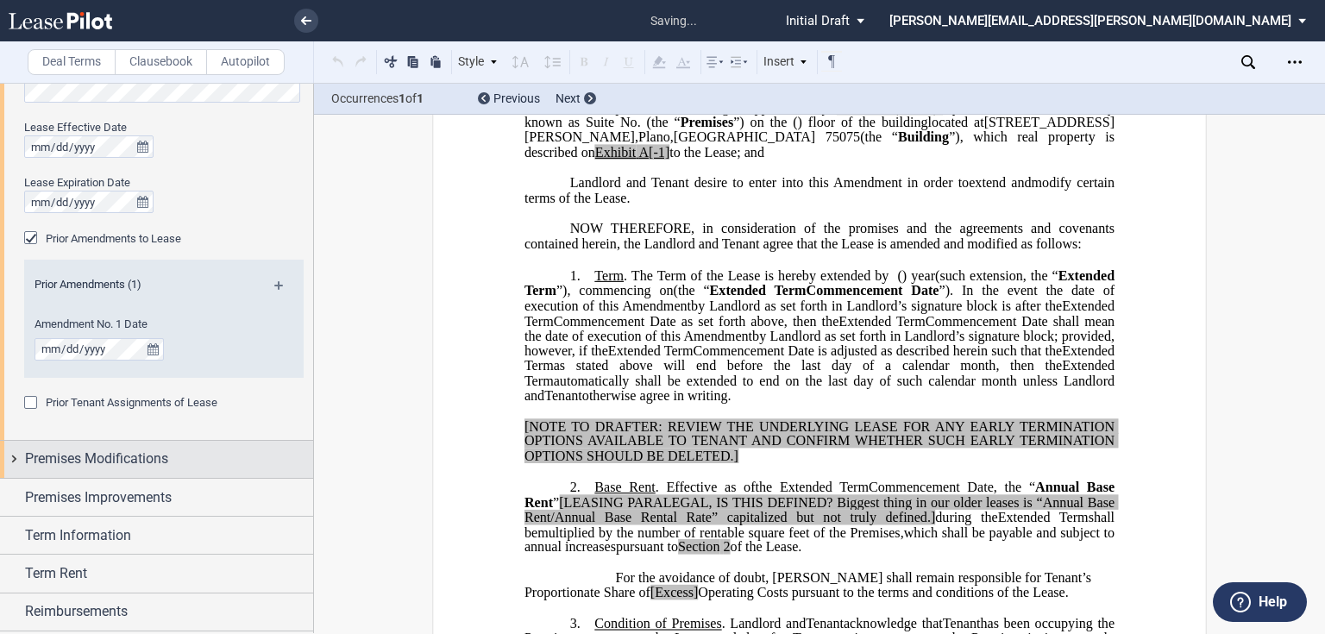
click at [115, 443] on div "Premises Modifications" at bounding box center [156, 459] width 313 height 37
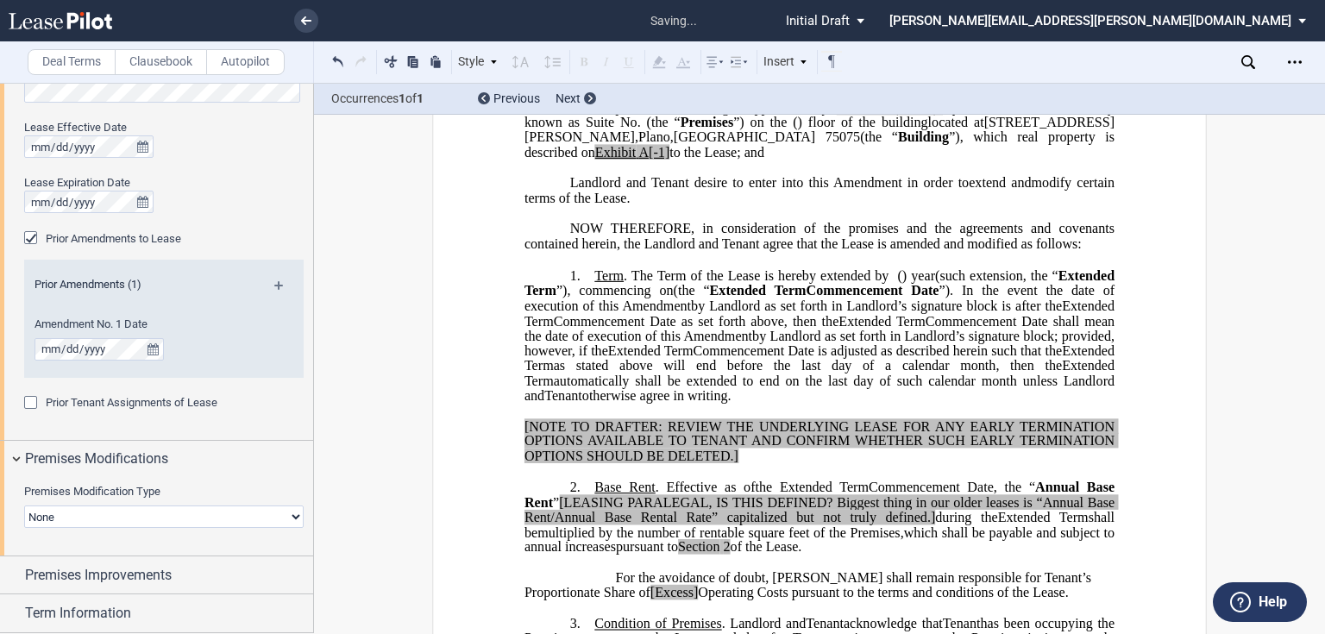
scroll to position [1154, 0]
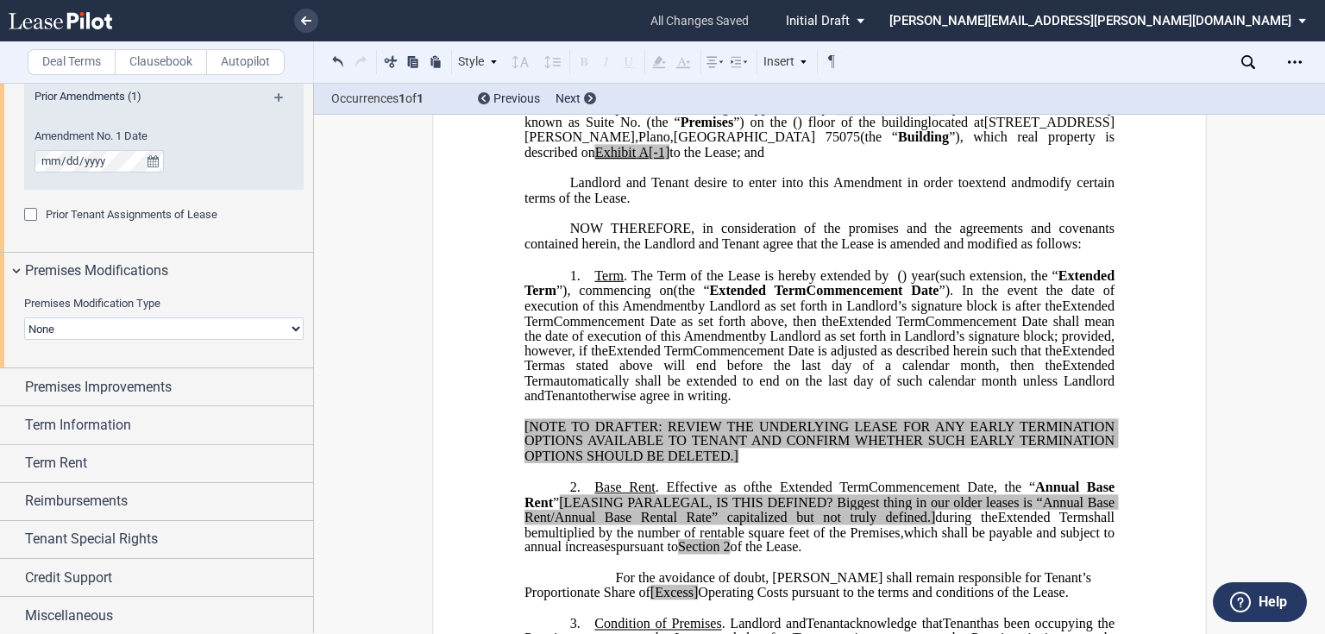
click at [266, 336] on select "None Expansion Relocation" at bounding box center [163, 328] width 279 height 22
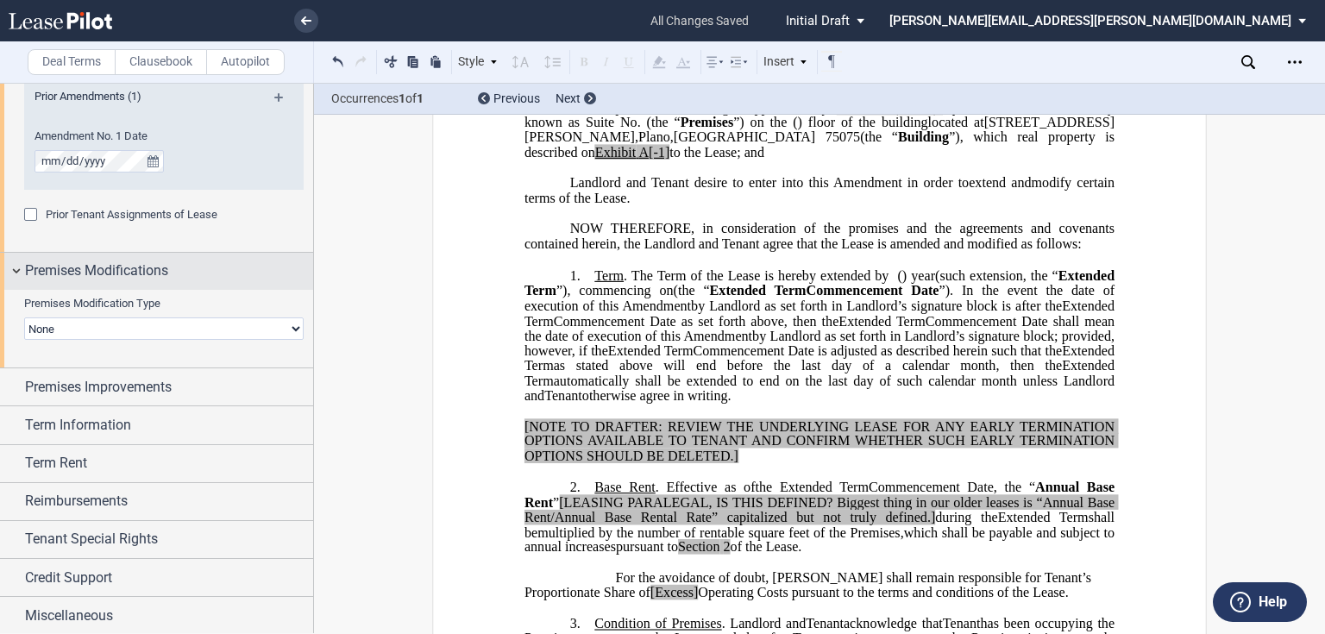
click at [259, 285] on div "Premises Modifications" at bounding box center [156, 271] width 313 height 37
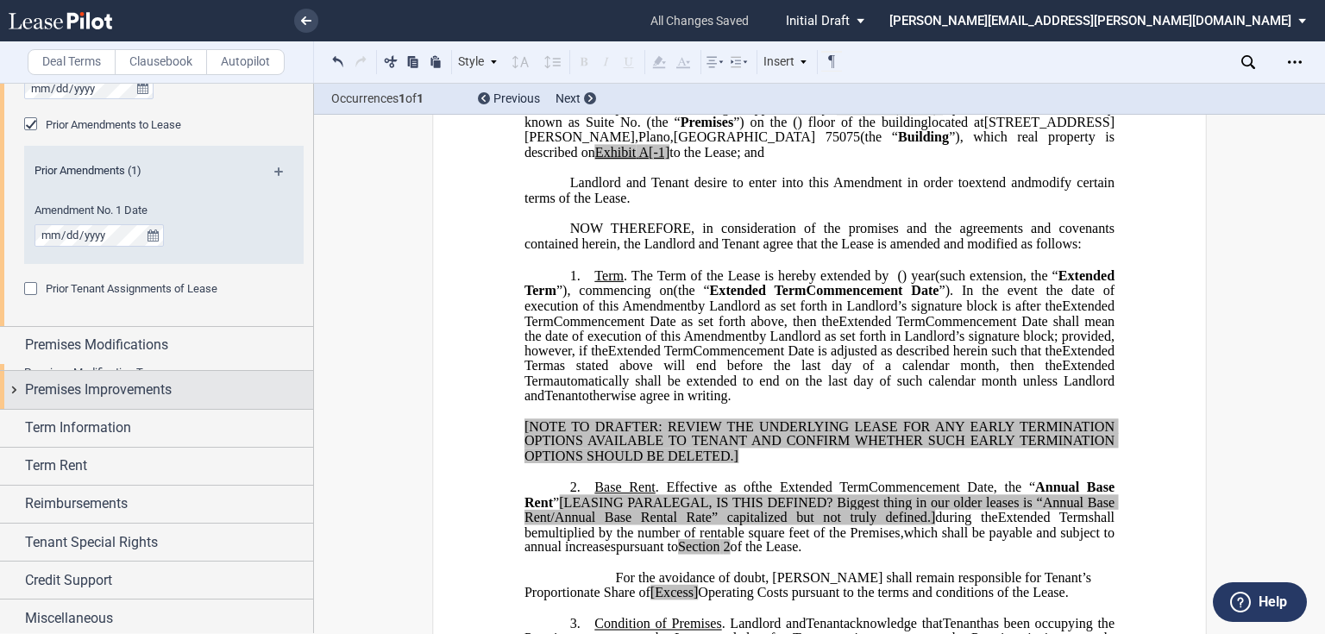
scroll to position [1076, 0]
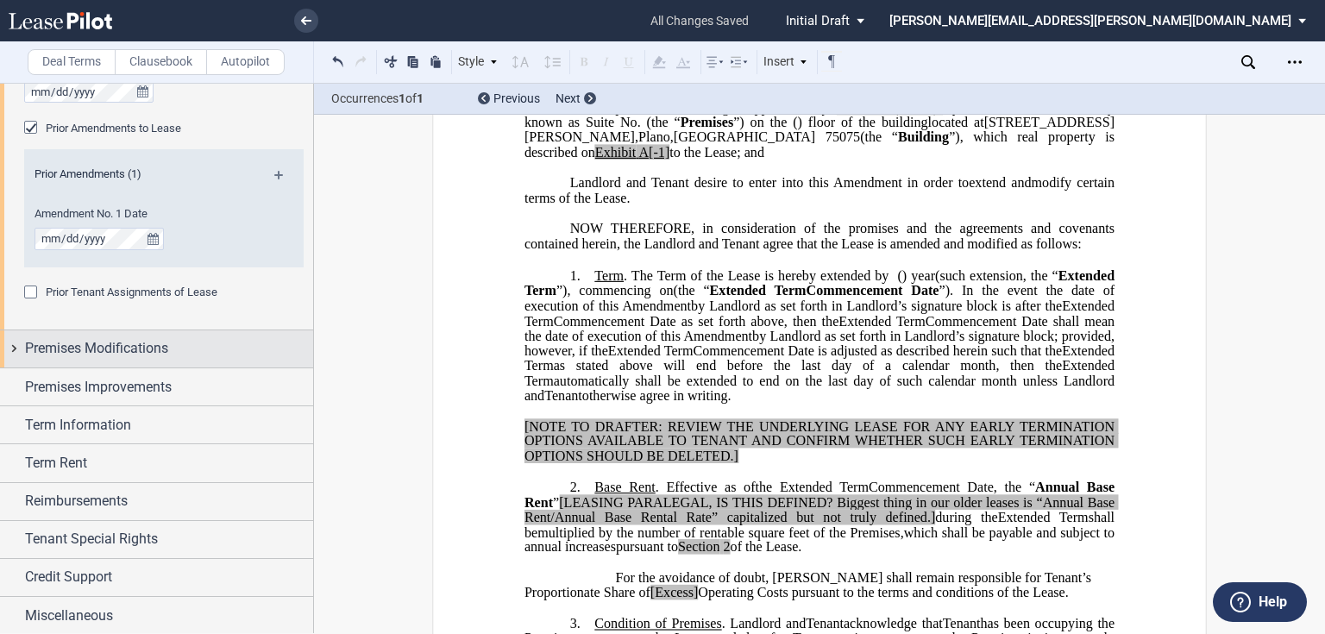
click at [68, 350] on span "Premises Modifications" at bounding box center [96, 348] width 143 height 21
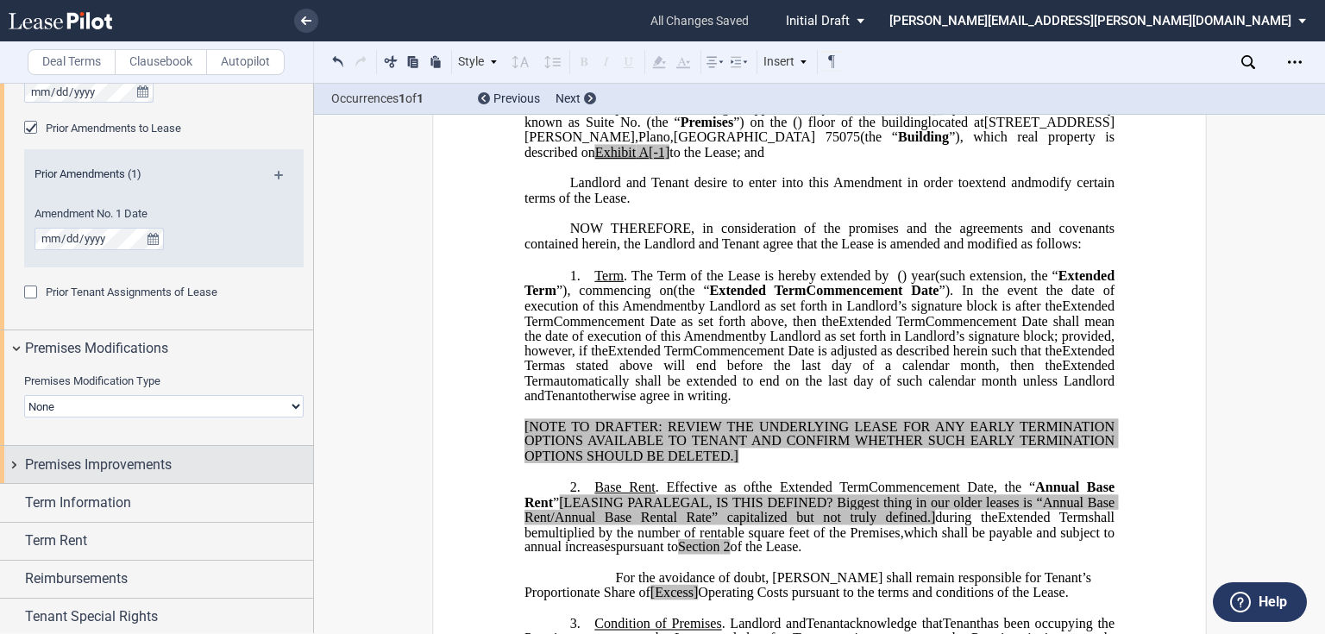
scroll to position [1154, 0]
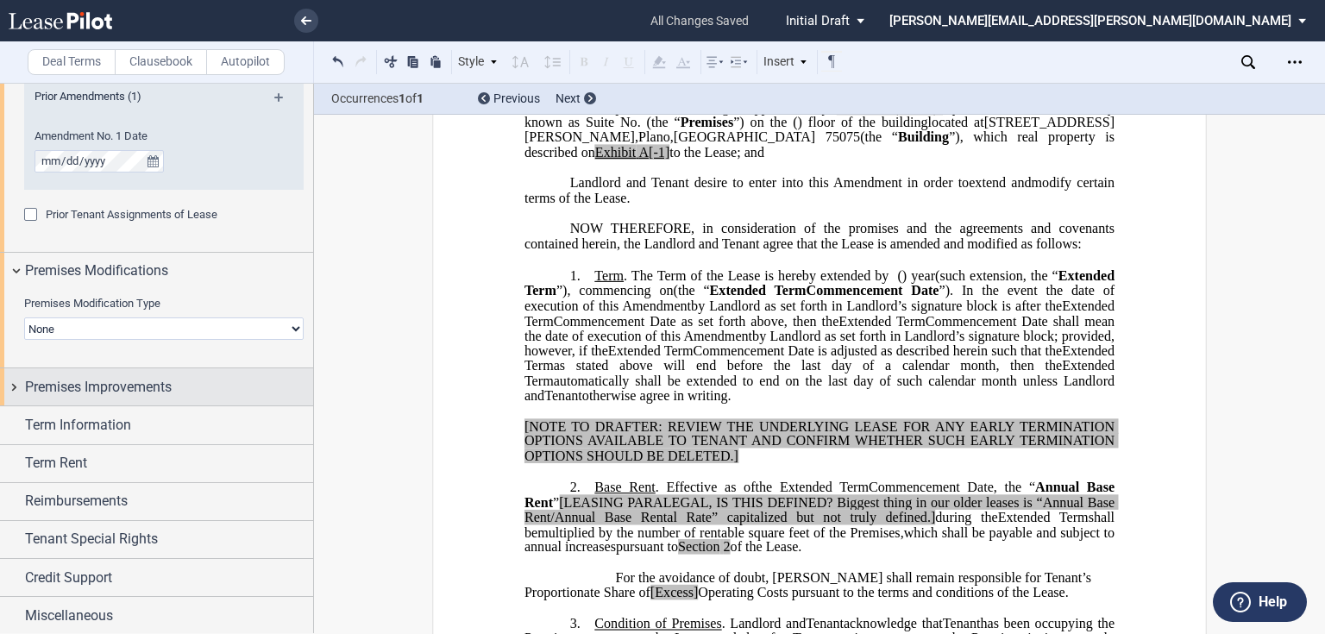
click at [45, 390] on span "Premises Improvements" at bounding box center [98, 387] width 147 height 21
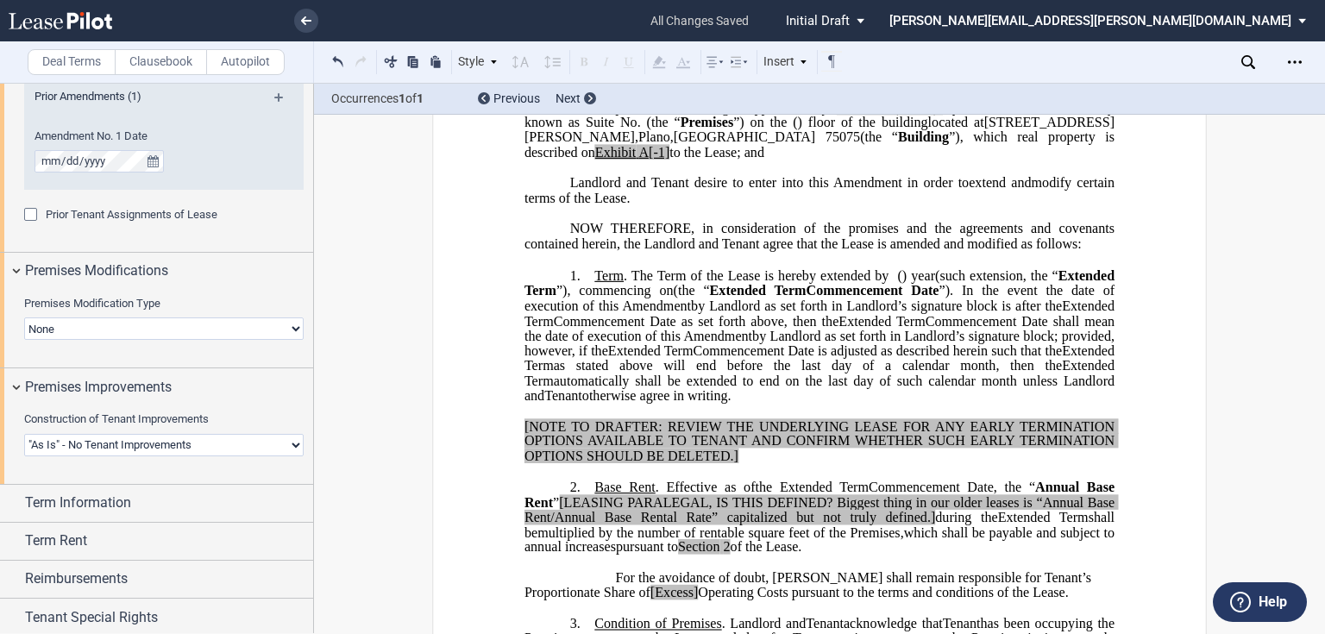
click at [93, 442] on select "Landlord Constructs Tenant Improvements Tenant Constructs Tenant Improvements "…" at bounding box center [163, 445] width 279 height 22
click at [226, 442] on select "Landlord Constructs Tenant Improvements Tenant Constructs Tenant Improvements "…" at bounding box center [163, 445] width 279 height 22
select select "landlord"
click at [24, 434] on select "Landlord Constructs Tenant Improvements Tenant Constructs Tenant Improvements "…" at bounding box center [163, 445] width 279 height 22
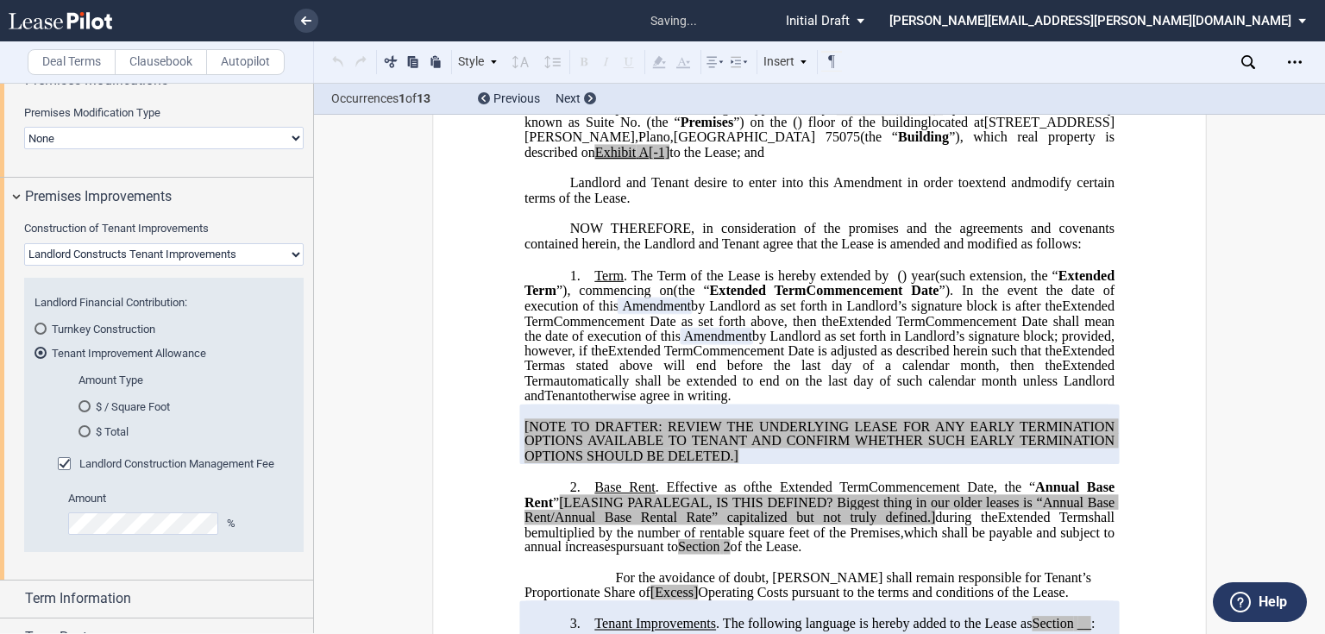
scroll to position [1361, 0]
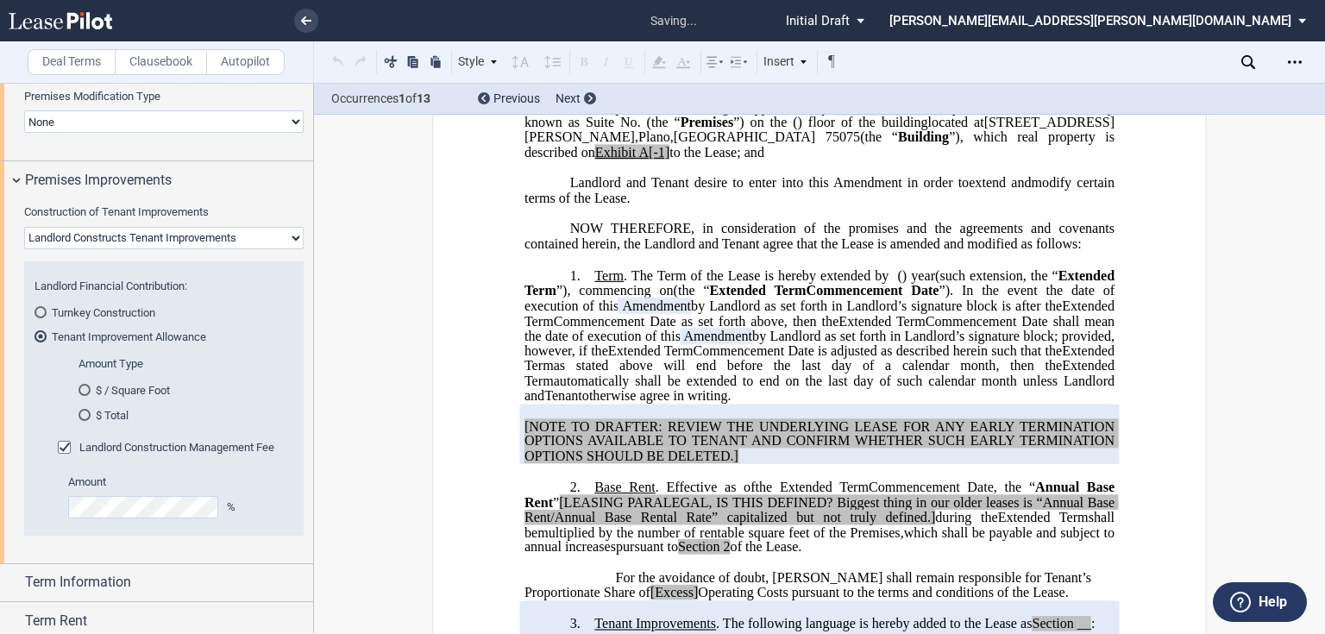
click at [99, 383] on md-radio-button "$ / Square Foot" at bounding box center [180, 390] width 204 height 16
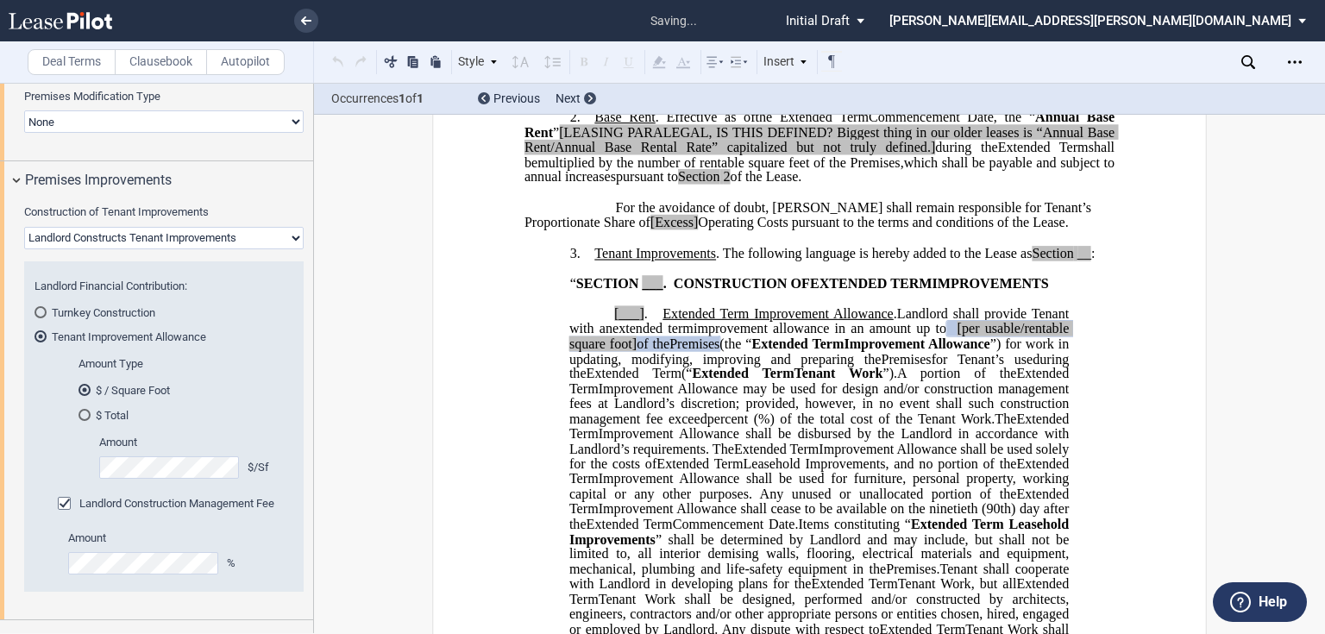
scroll to position [664, 0]
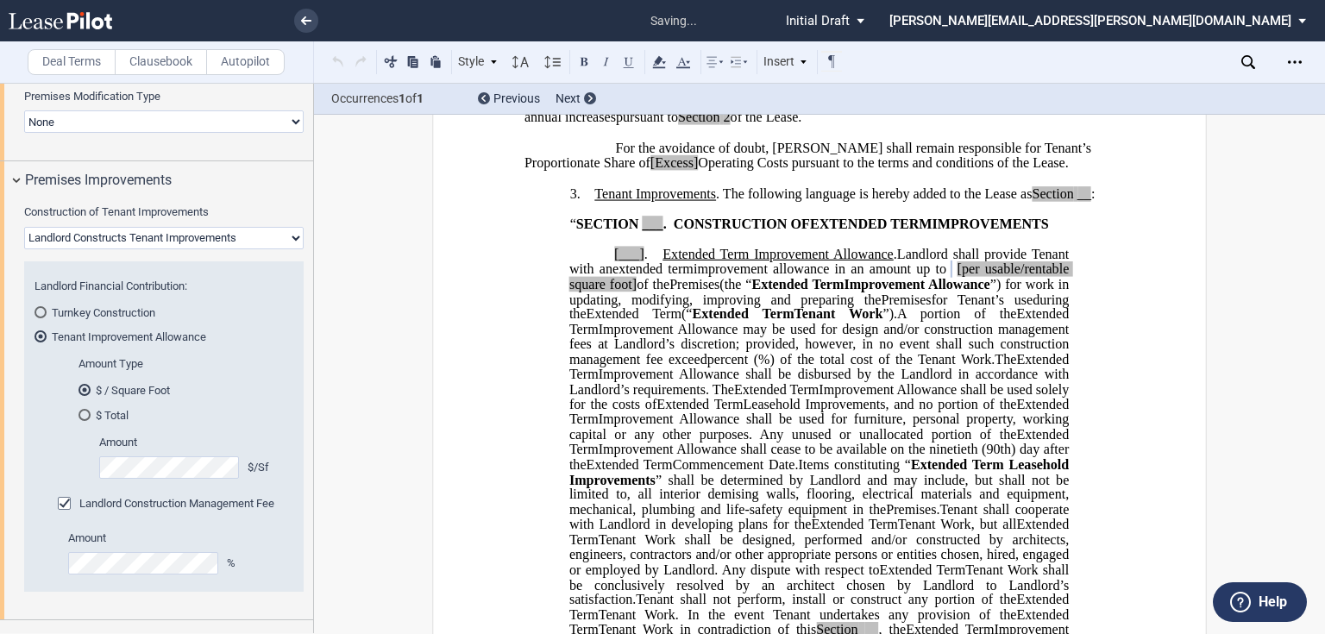
click at [204, 518] on div "Landlord Construction Management Fee" at bounding box center [175, 513] width 235 height 34
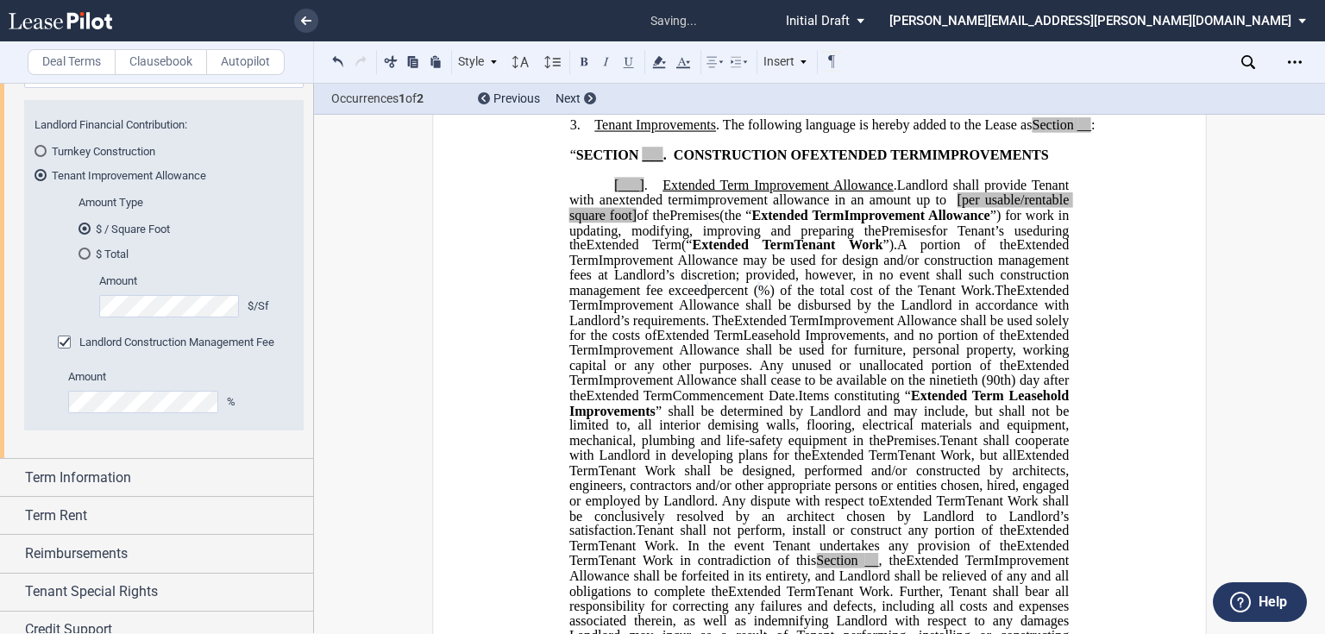
scroll to position [1575, 0]
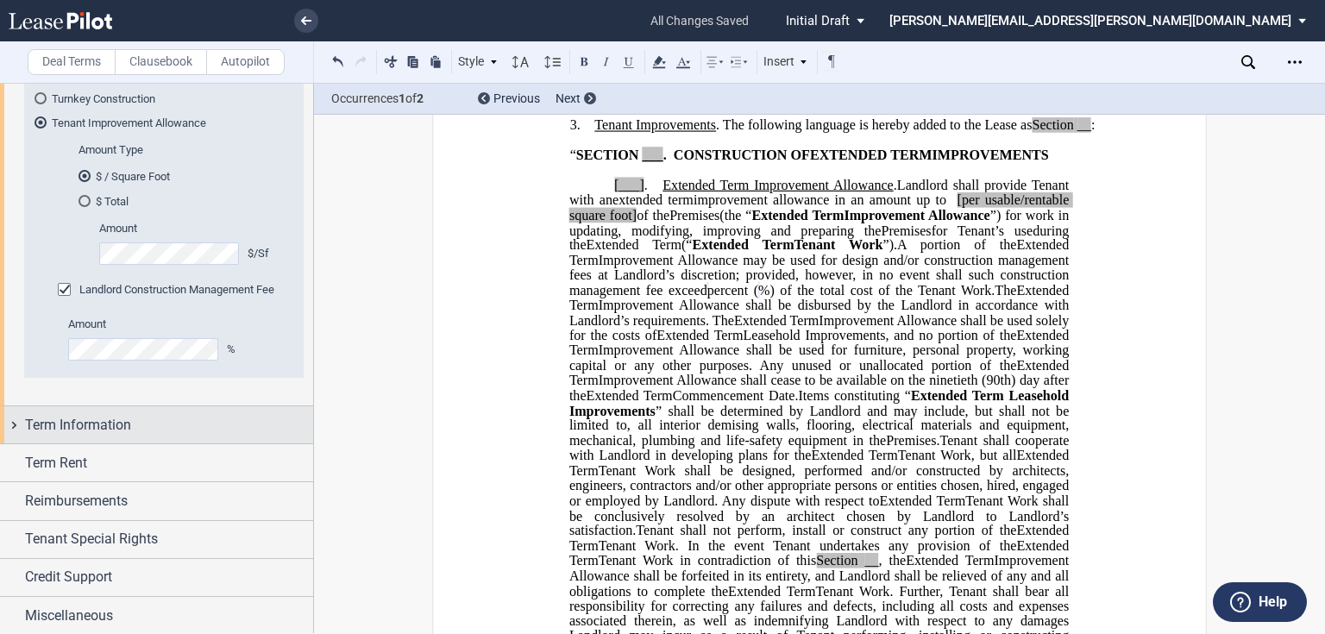
click at [104, 433] on span "Term Information" at bounding box center [78, 425] width 106 height 21
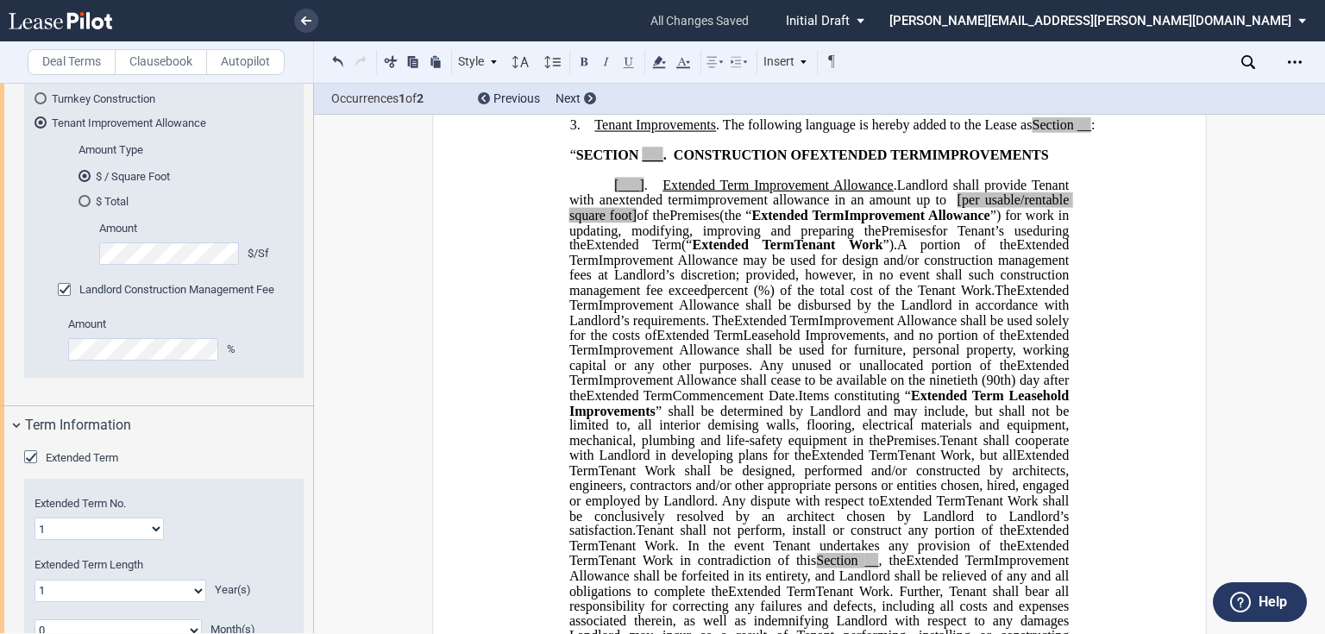
scroll to position [1713, 0]
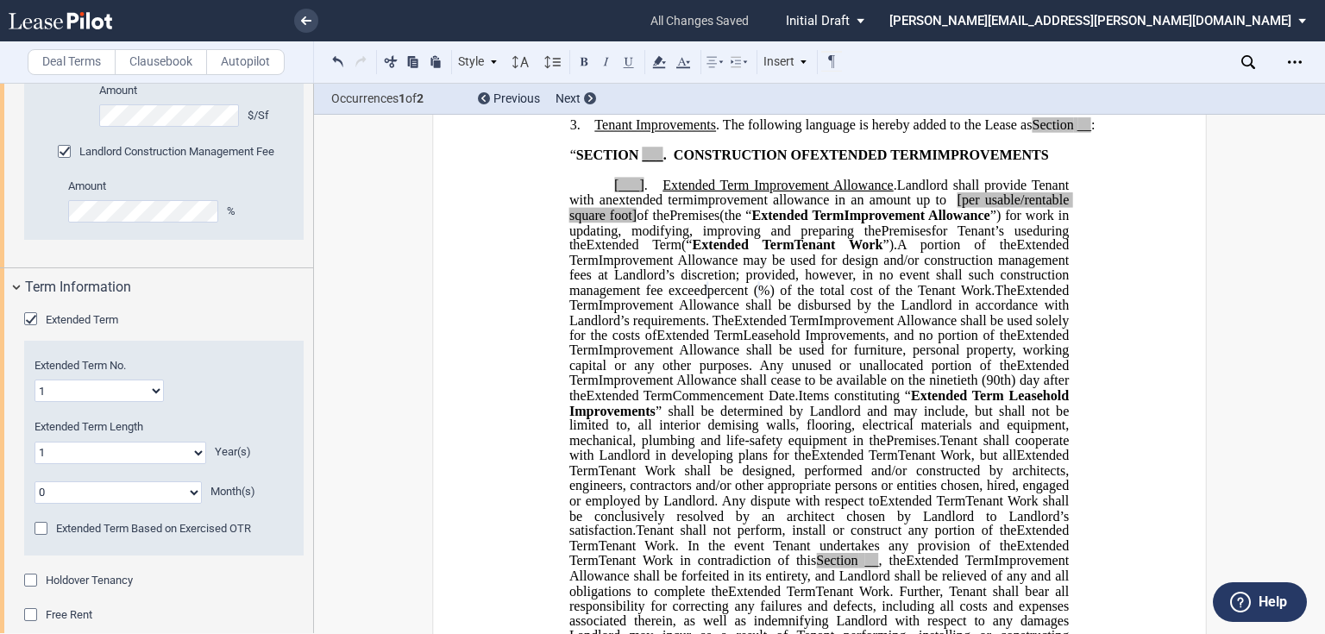
click at [115, 459] on select "0 1 2 3 4 5 6 7 8 9 10 11 12 13 14 15 16 17 18 19 20" at bounding box center [120, 453] width 172 height 22
select select "number:7"
click at [34, 442] on select "0 1 2 3 4 5 6 7 8 9 10 11 12 13 14 15 16 17 18 19 20" at bounding box center [120, 453] width 172 height 22
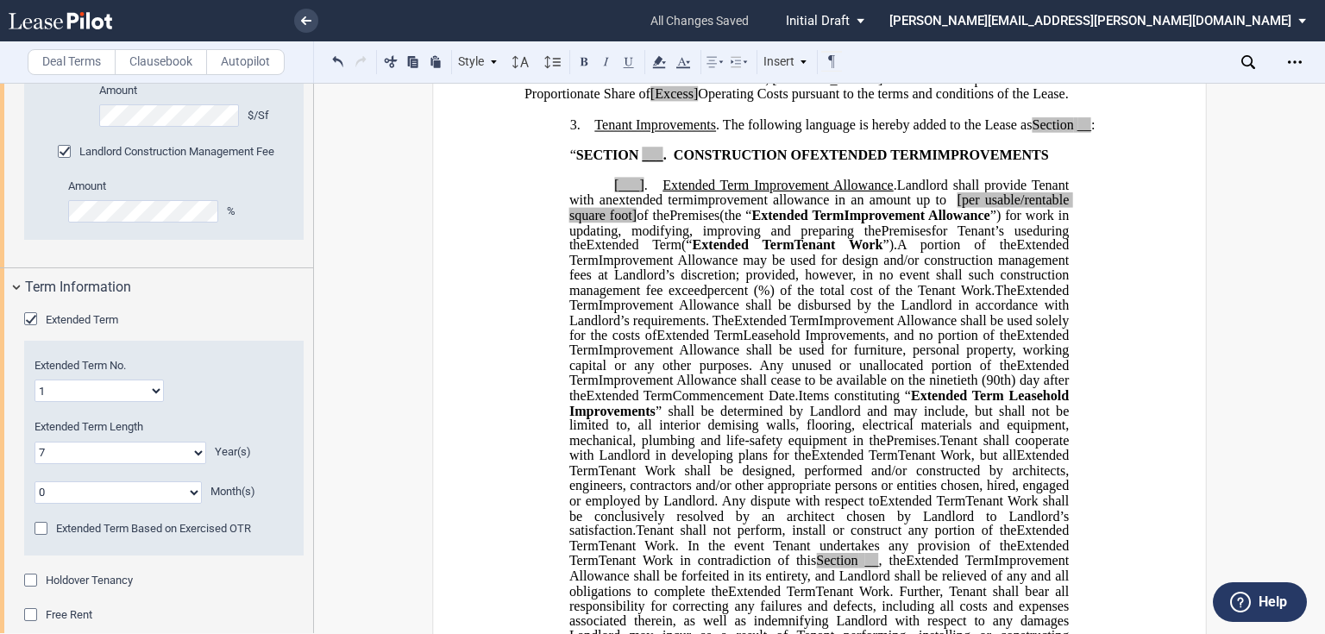
click at [123, 494] on select "0 1 2 3 4 5 6 7 8 9 10 11" at bounding box center [117, 492] width 167 height 22
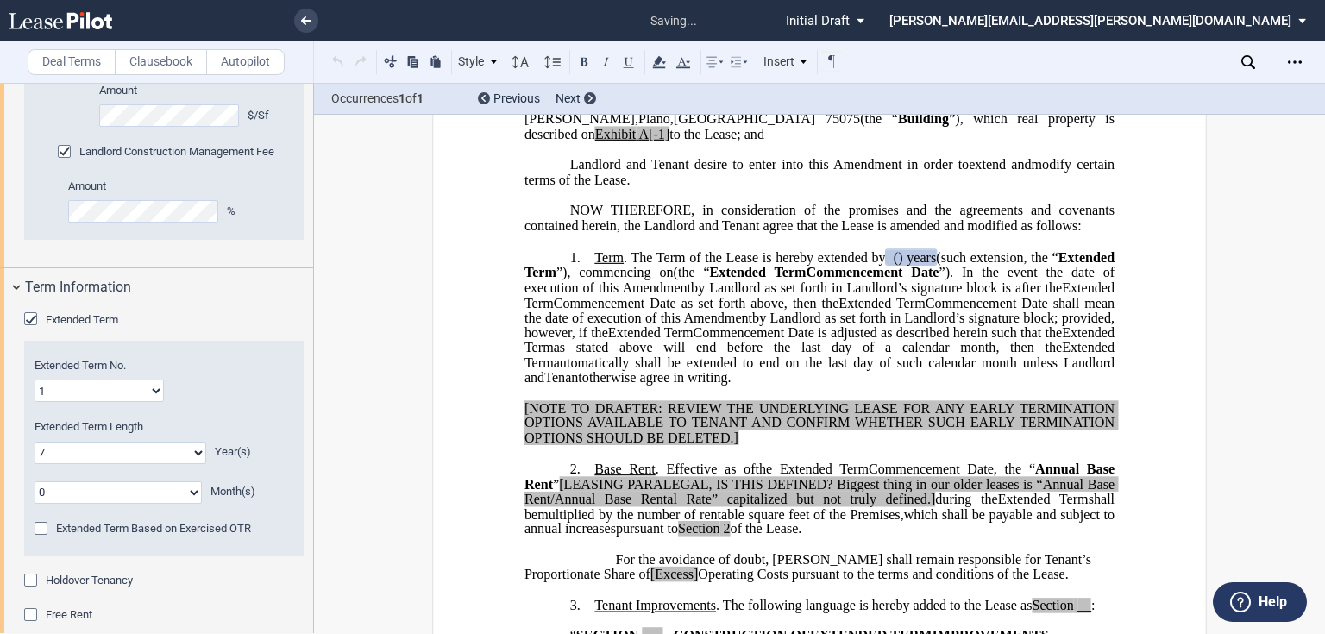
scroll to position [235, 0]
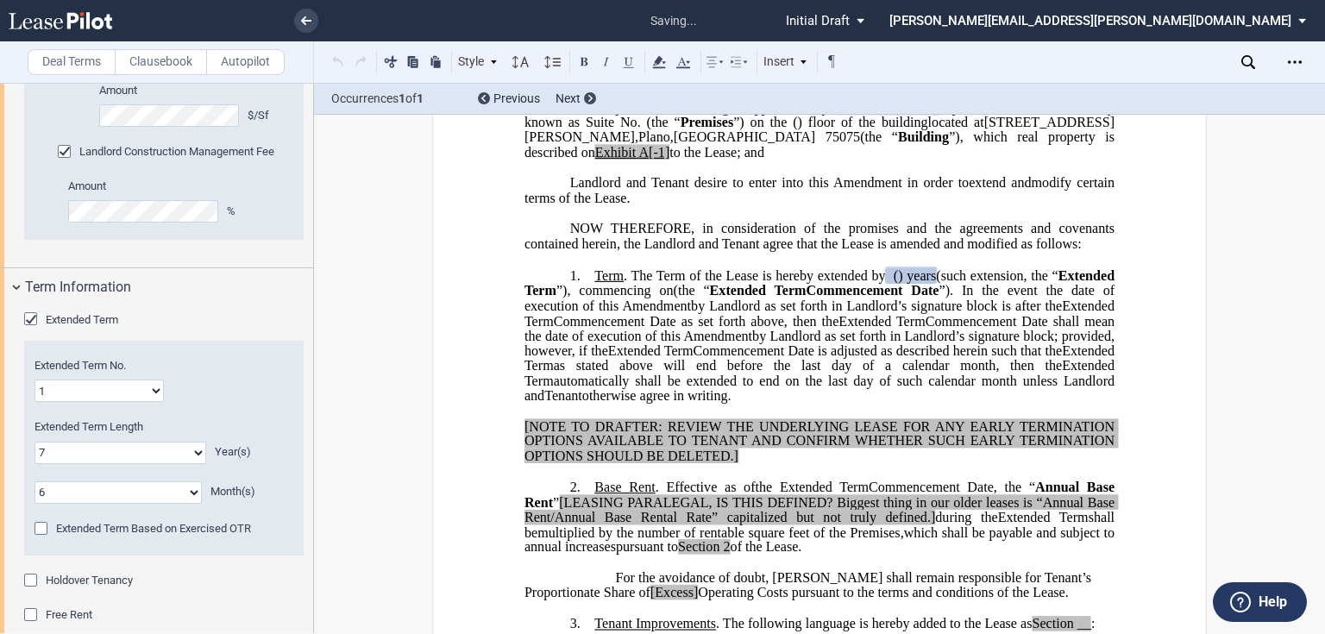
click at [34, 481] on select "0 1 2 3 4 5 6 7 8 9 10 11" at bounding box center [117, 492] width 167 height 22
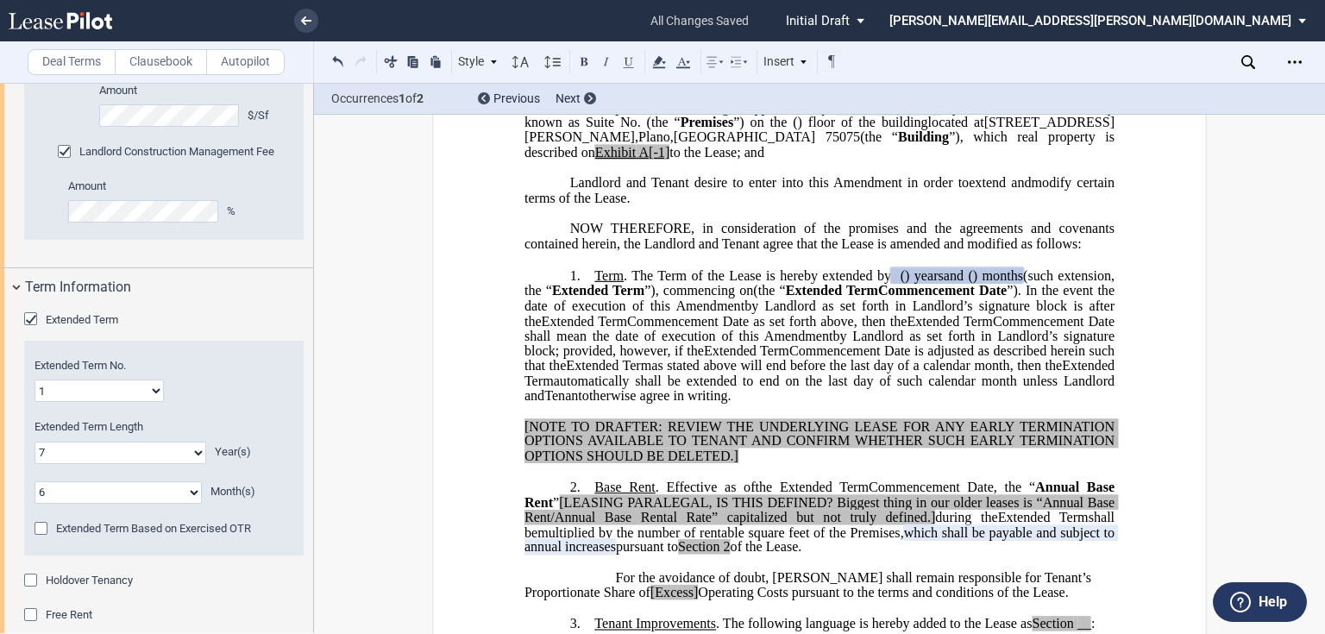
click at [191, 494] on select "0 1 2 3 4 5 6 7 8 9 10 11" at bounding box center [117, 492] width 167 height 22
click at [34, 481] on select "0 1 2 3 4 5 6 7 8 9 10 11" at bounding box center [117, 492] width 167 height 22
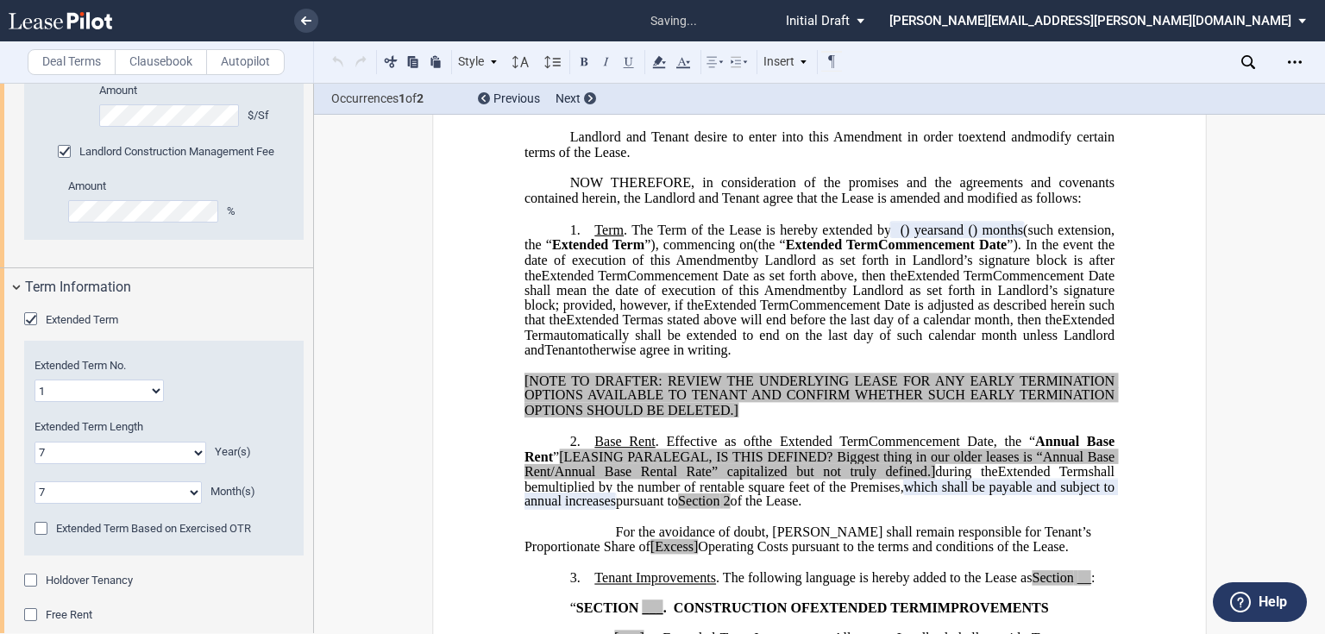
scroll to position [304, 0]
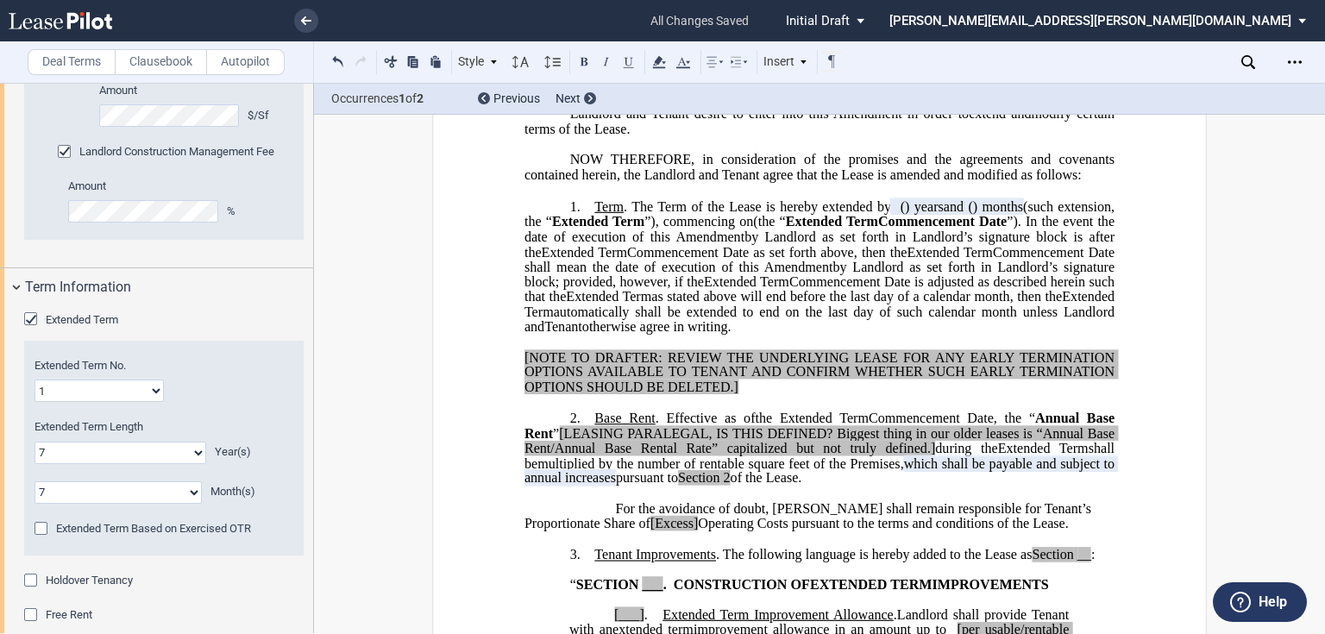
click at [145, 493] on select "0 1 2 3 4 5 6 7 8 9 10 11" at bounding box center [117, 492] width 167 height 22
select select "number:8"
click at [34, 481] on select "0 1 2 3 4 5 6 7 8 9 10 11" at bounding box center [117, 492] width 167 height 22
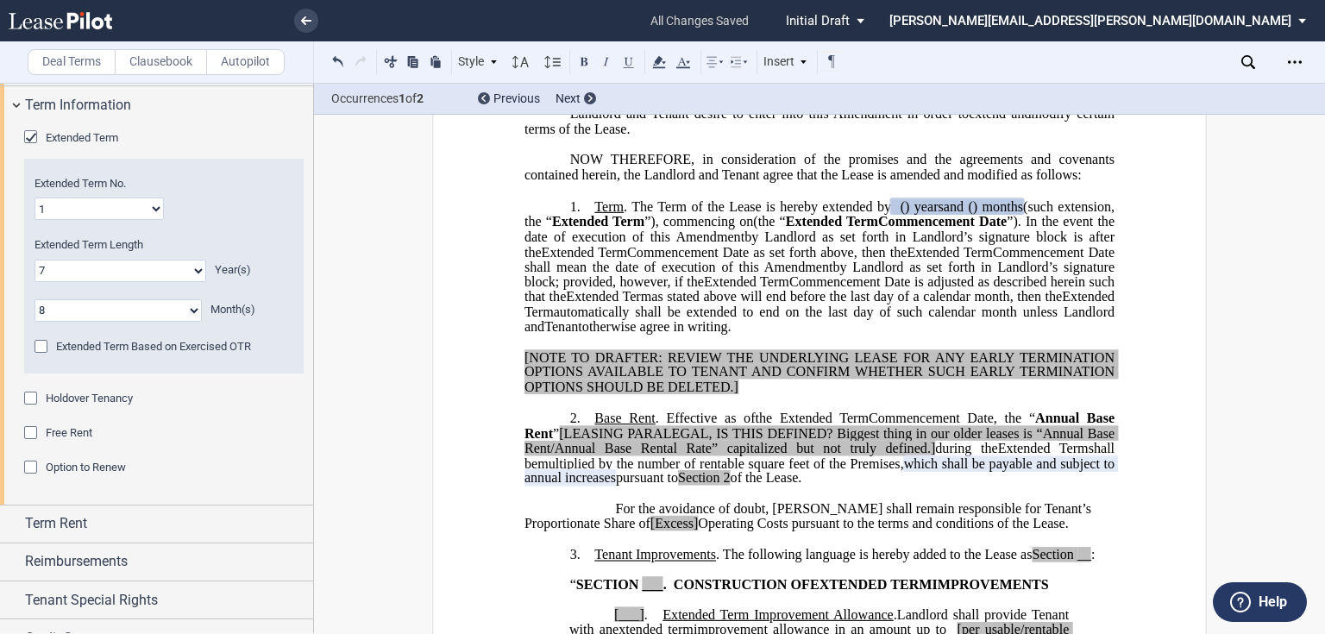
scroll to position [1955, 0]
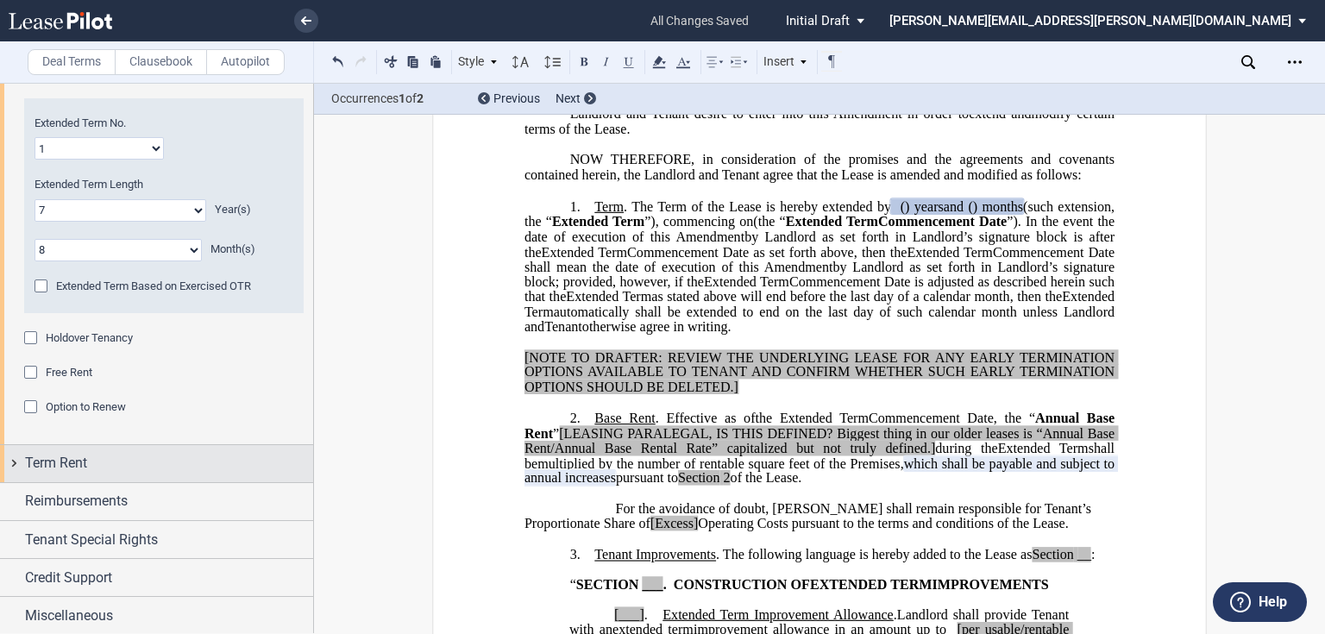
click at [64, 467] on span "Term Rent" at bounding box center [56, 463] width 62 height 21
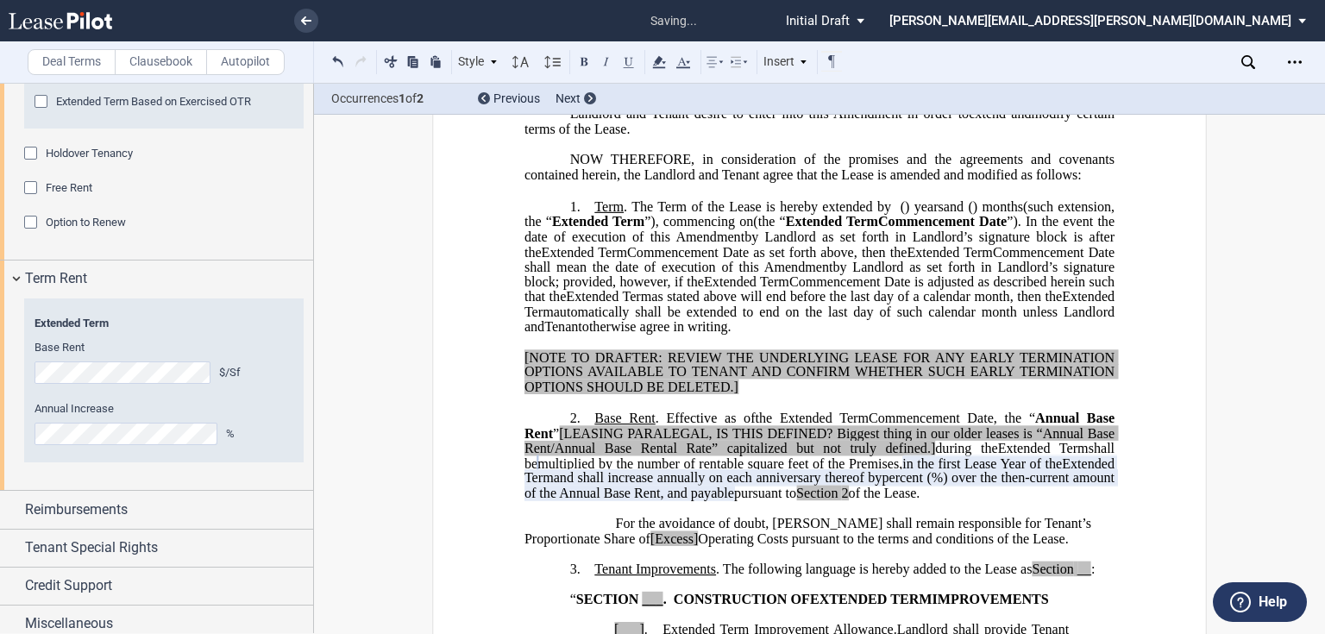
scroll to position [2148, 0]
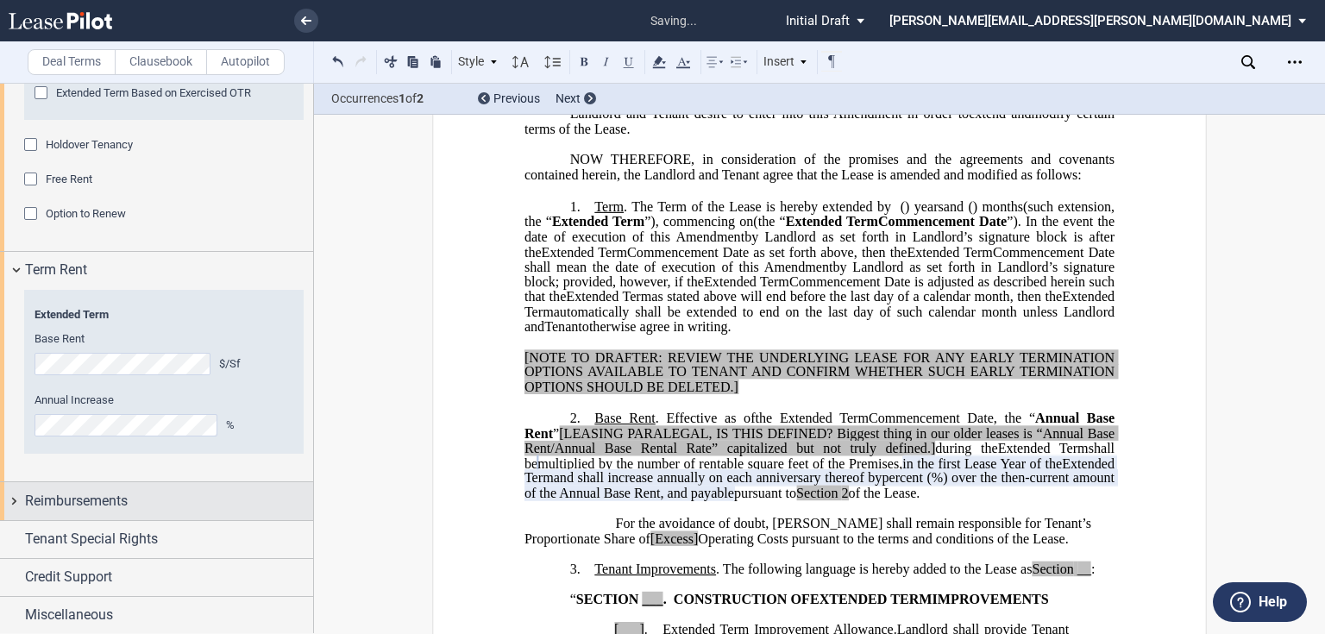
click at [141, 504] on div "Reimbursements" at bounding box center [169, 501] width 288 height 21
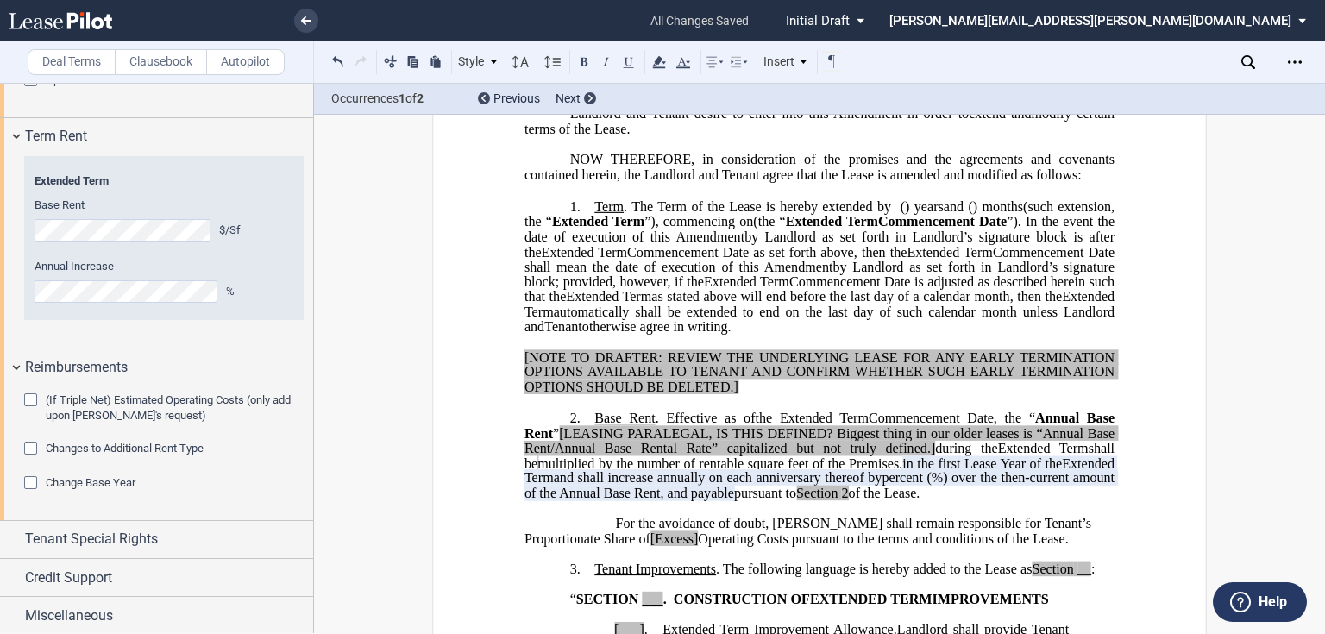
scroll to position [28, 0]
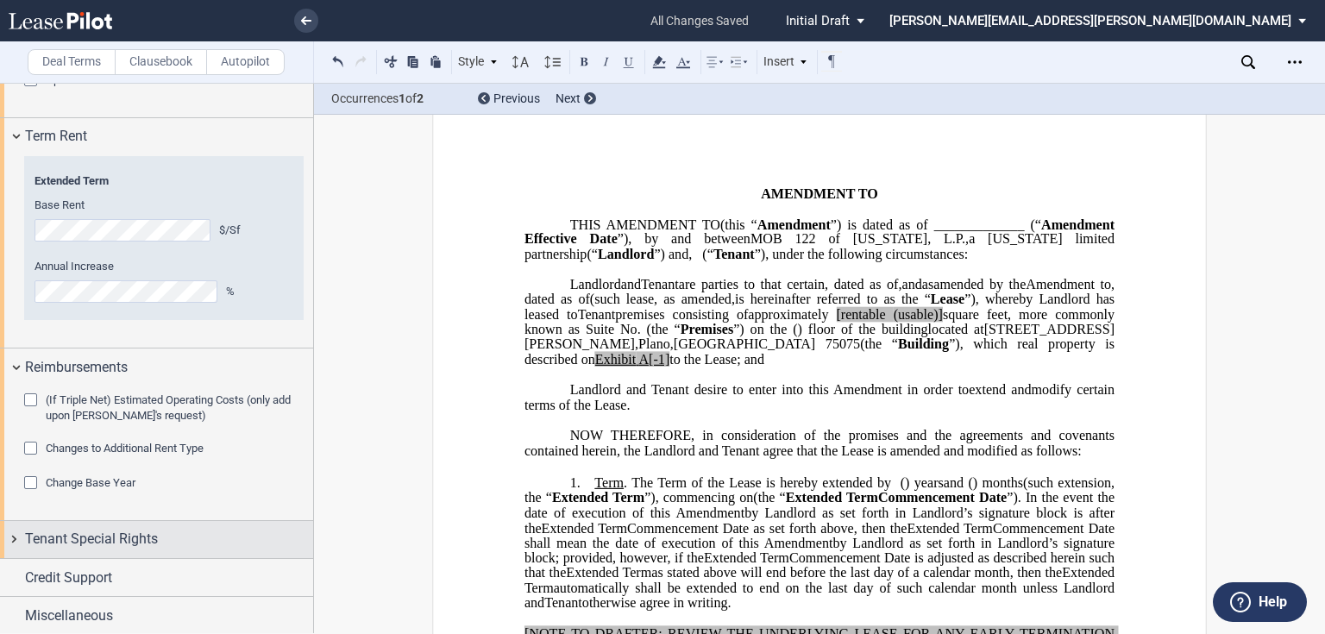
click at [123, 536] on span "Tenant Special Rights" at bounding box center [91, 539] width 133 height 21
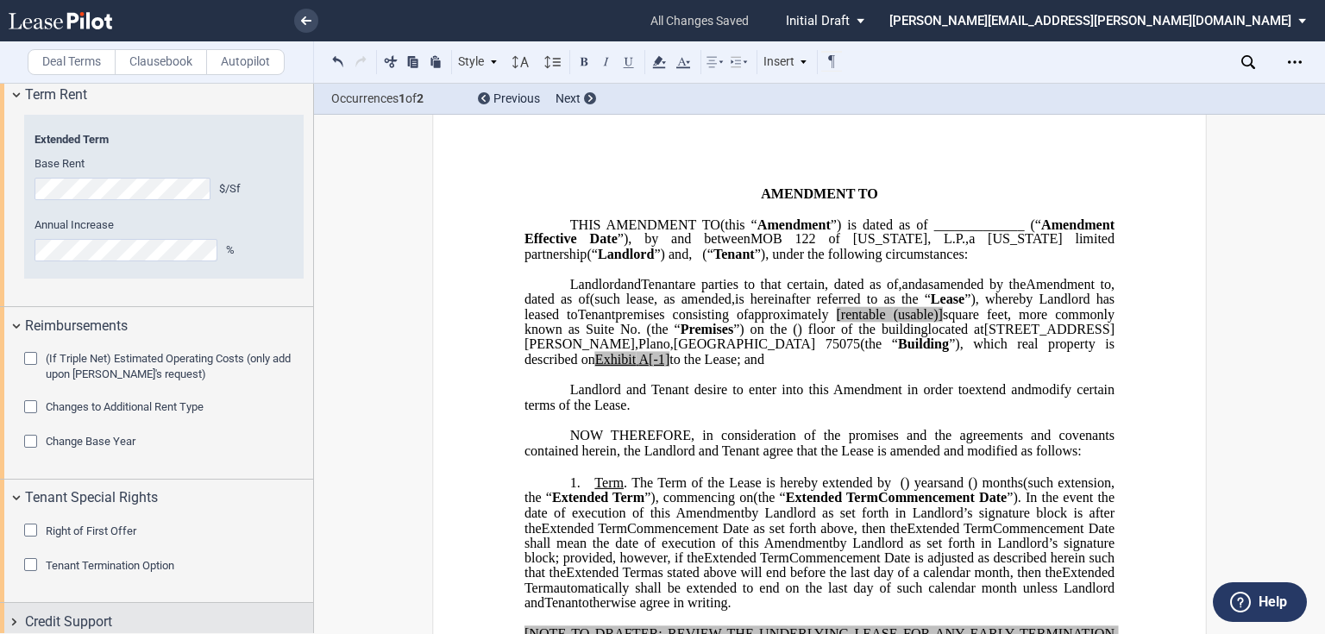
click at [110, 611] on span "Credit Support" at bounding box center [68, 621] width 87 height 21
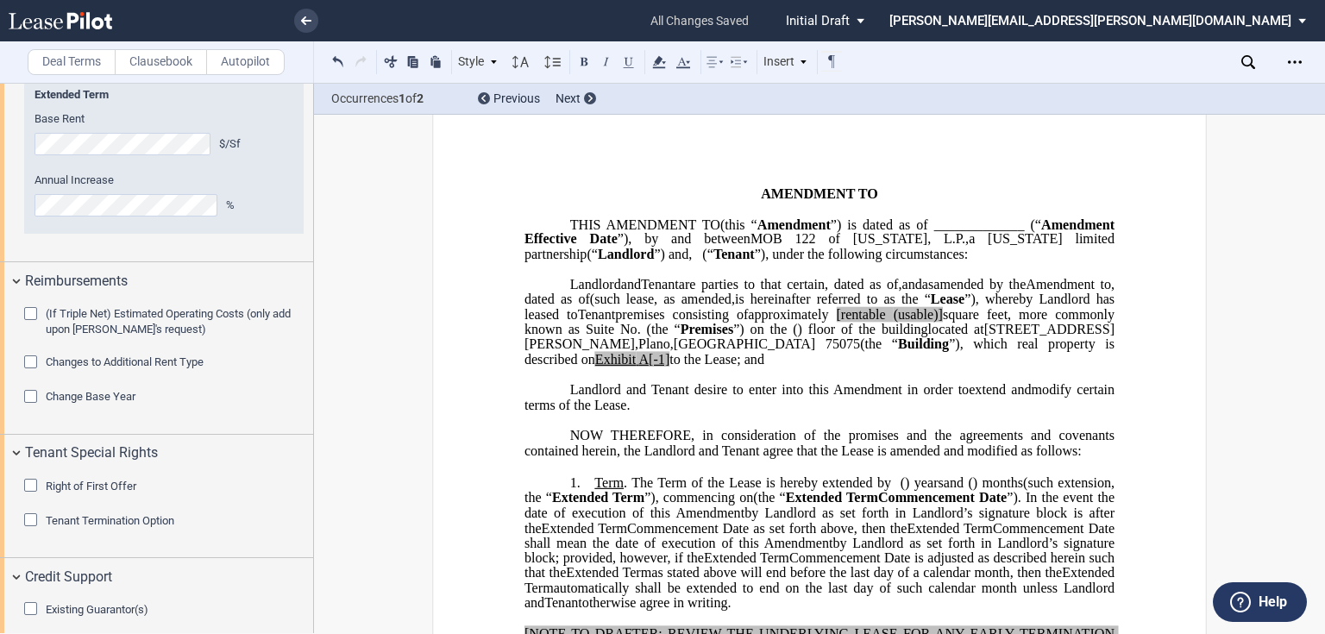
scroll to position [2487, 0]
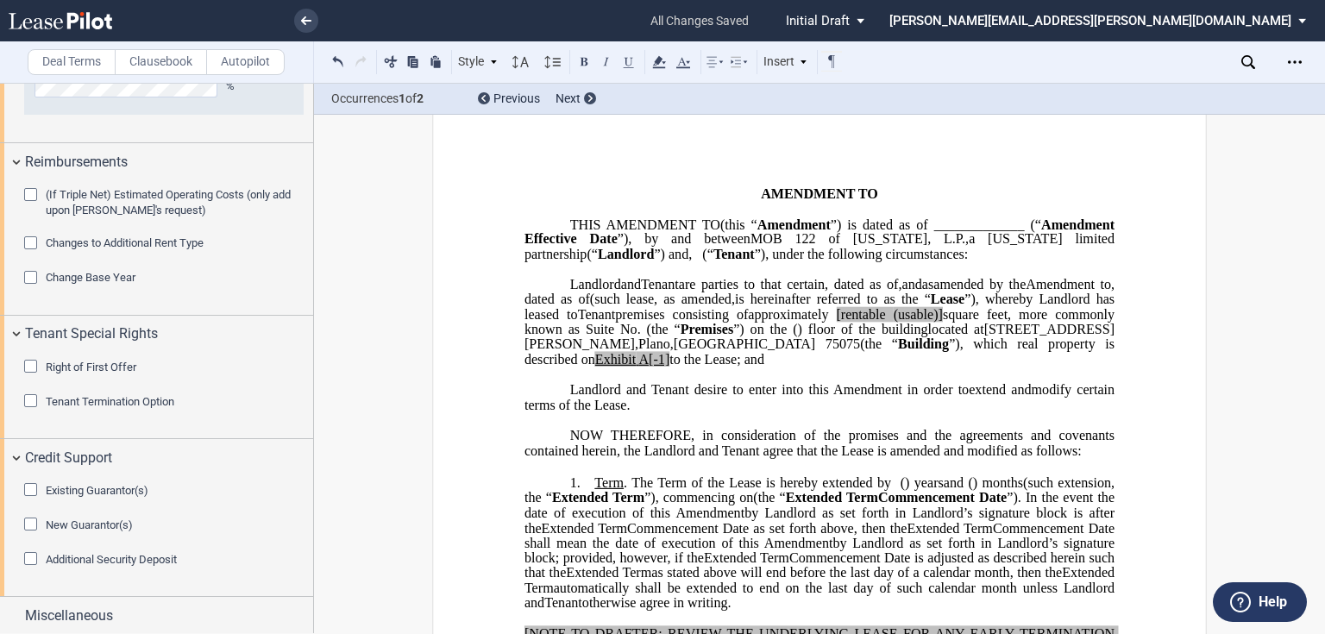
click at [95, 484] on span "Existing Guarantor(s)" at bounding box center [97, 490] width 103 height 13
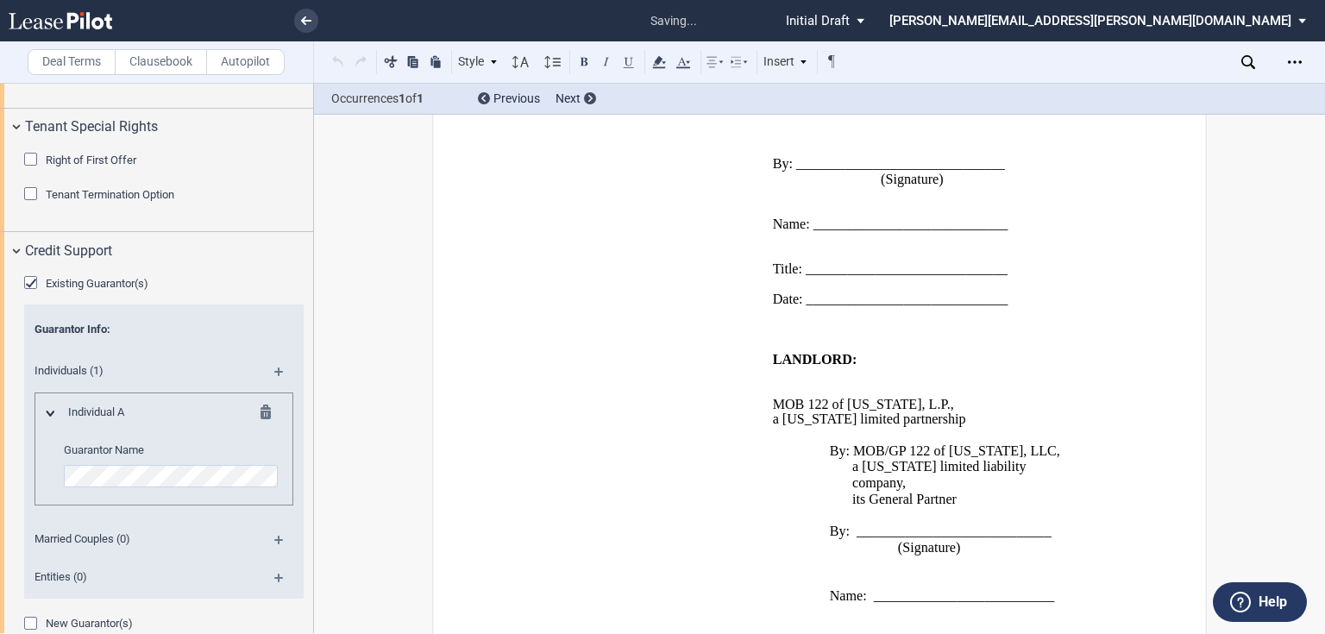
scroll to position [4509, 0]
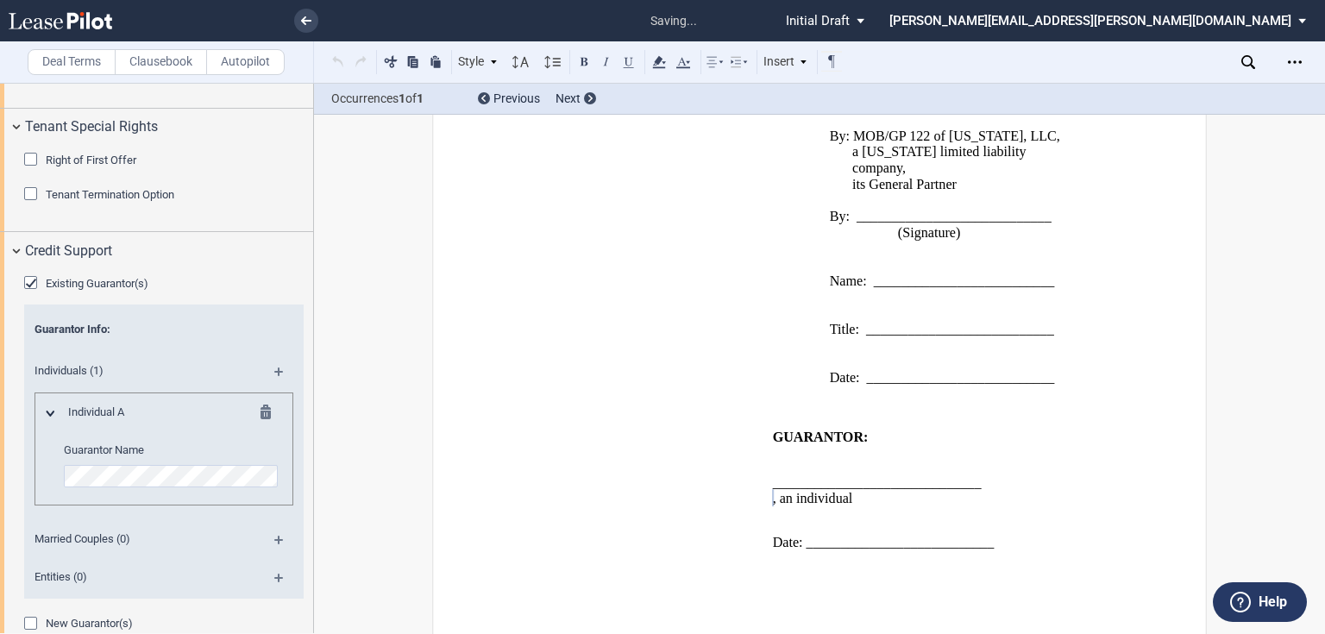
click at [708, 552] on td "WITNESSES: ___________________________ (Witness Signature) ____________________…" at bounding box center [644, 497] width 241 height 135
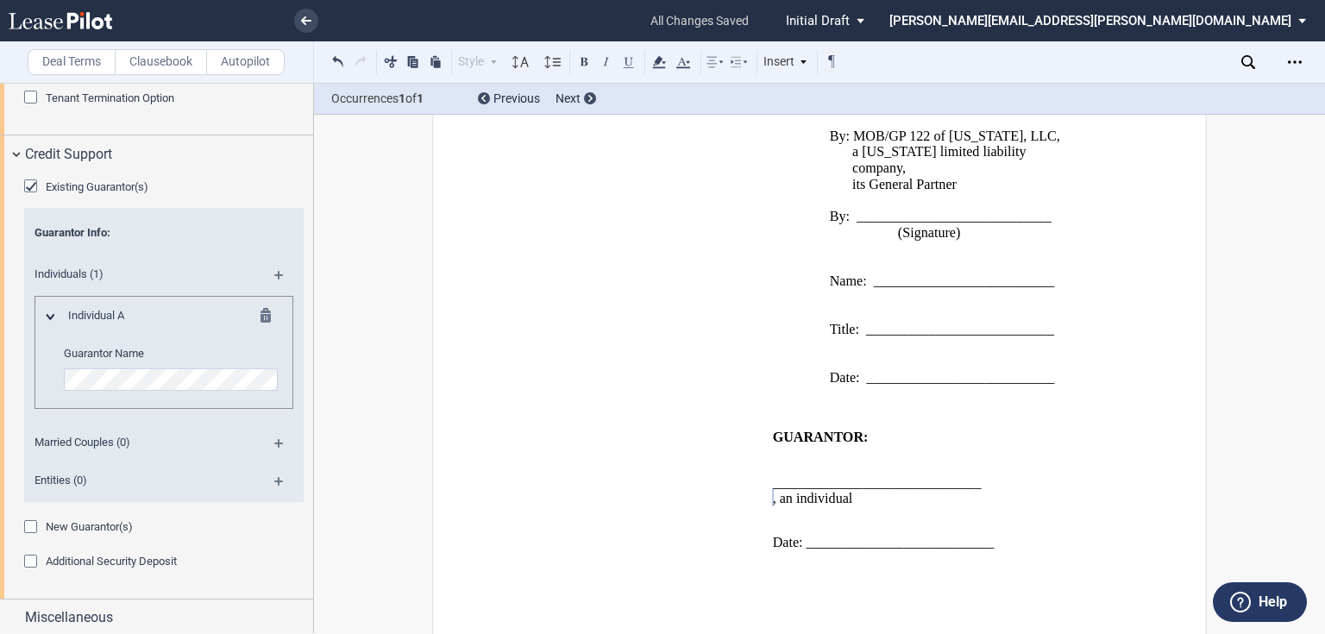
scroll to position [2793, 0]
click at [94, 615] on span "Miscellaneous" at bounding box center [69, 615] width 88 height 21
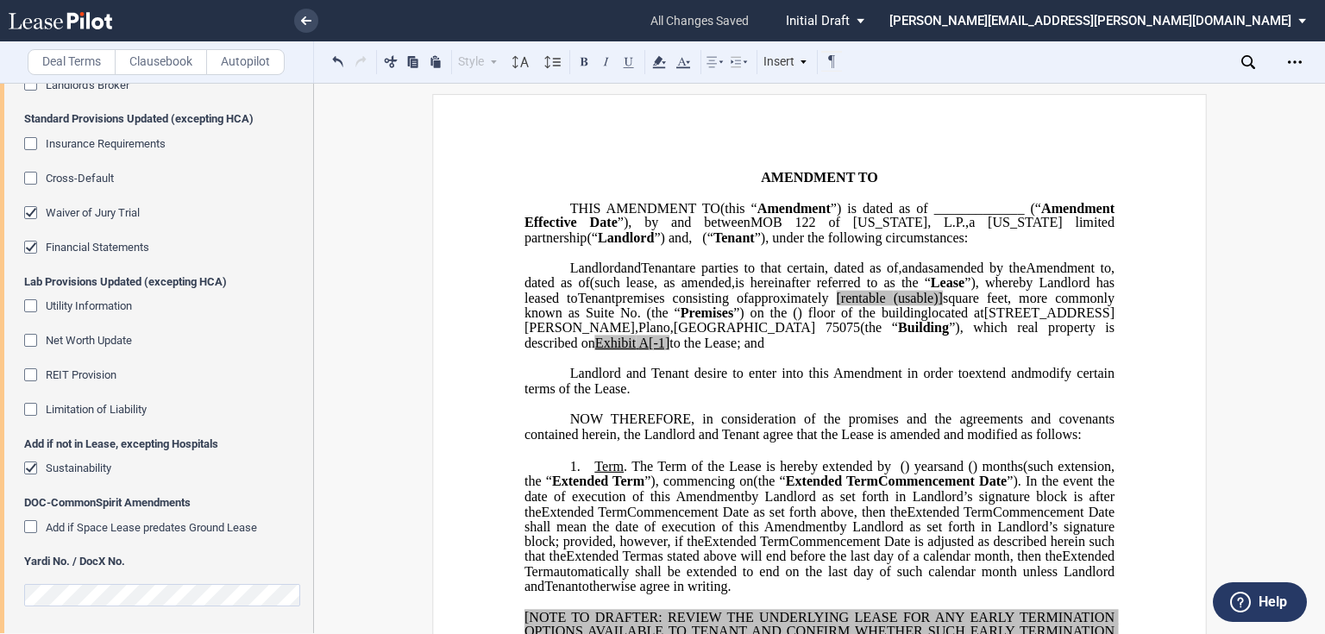
scroll to position [0, 0]
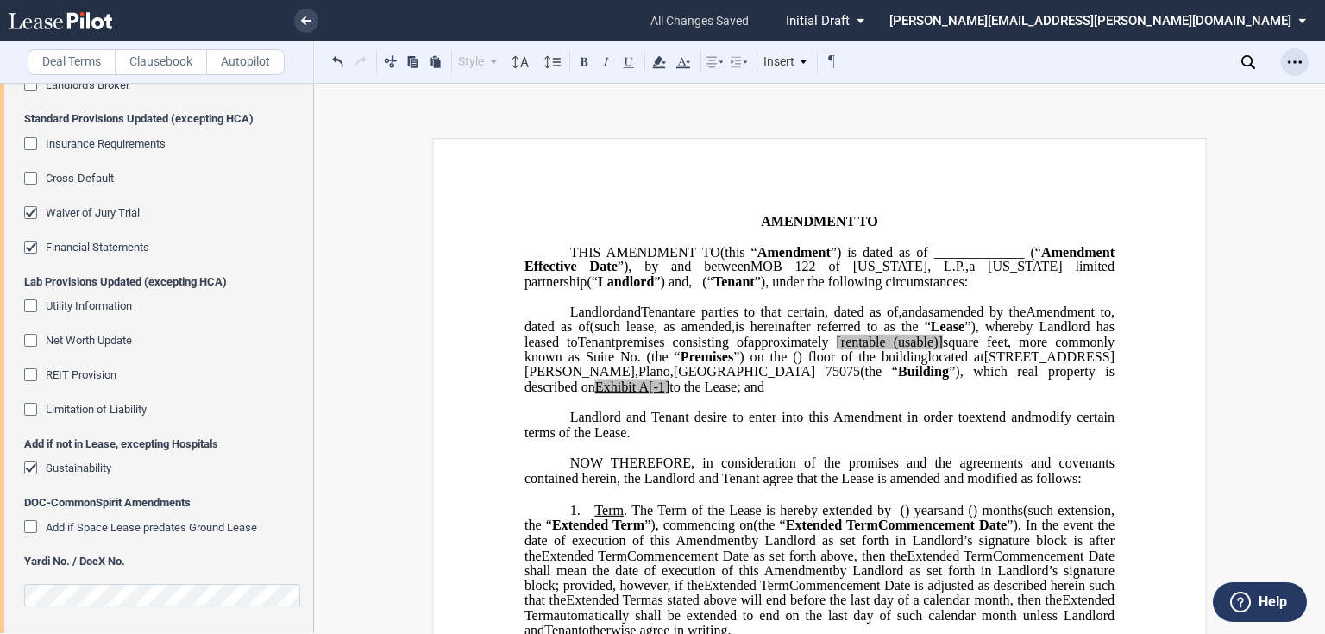
click at [1301, 69] on div "Open Lease options menu" at bounding box center [1295, 62] width 28 height 28
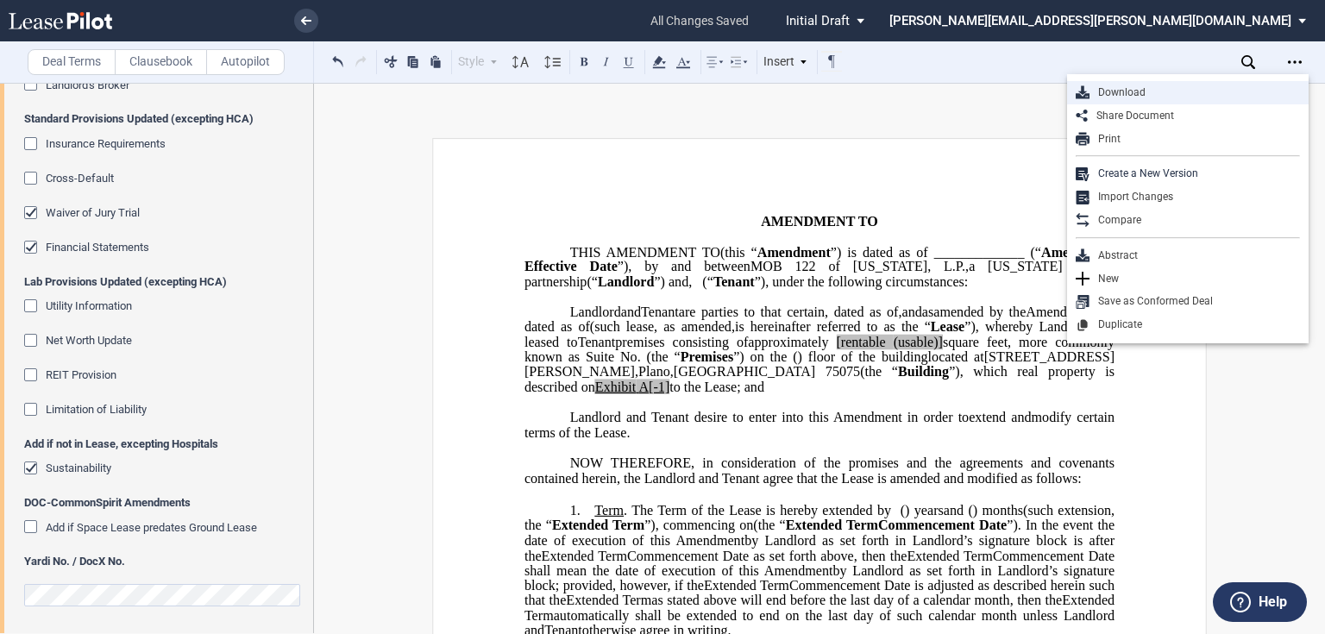
click at [1182, 91] on div "Download" at bounding box center [1194, 92] width 210 height 15
